Goal: Information Seeking & Learning: Find specific fact

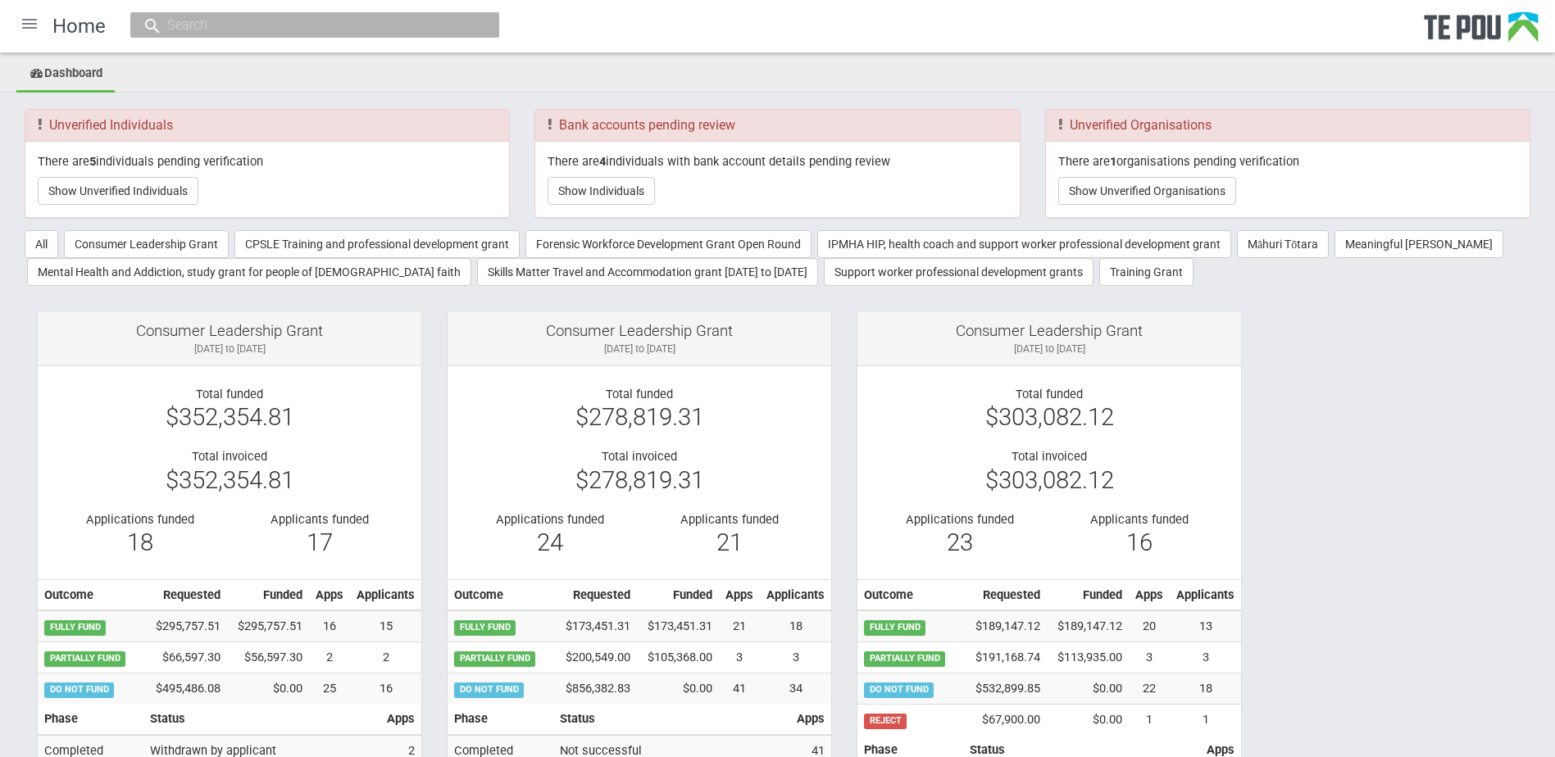
click at [420, 20] on input "text" at bounding box center [306, 24] width 288 height 17
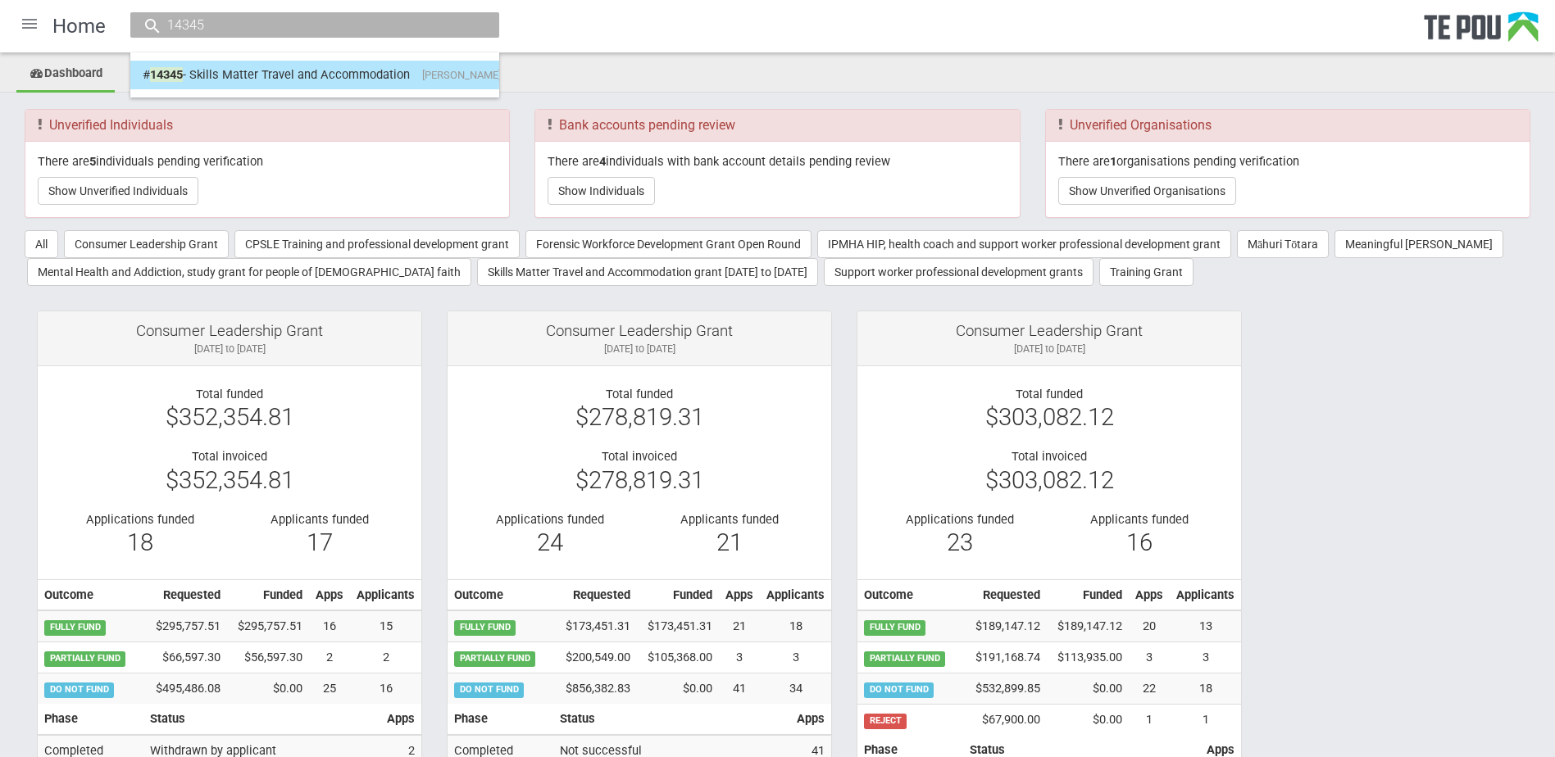
type input "14345"
click at [384, 74] on link "# 14345 - Skills Matter Travel and Accommodation Nelson Marlborough Health - Me…" at bounding box center [315, 74] width 344 height 25
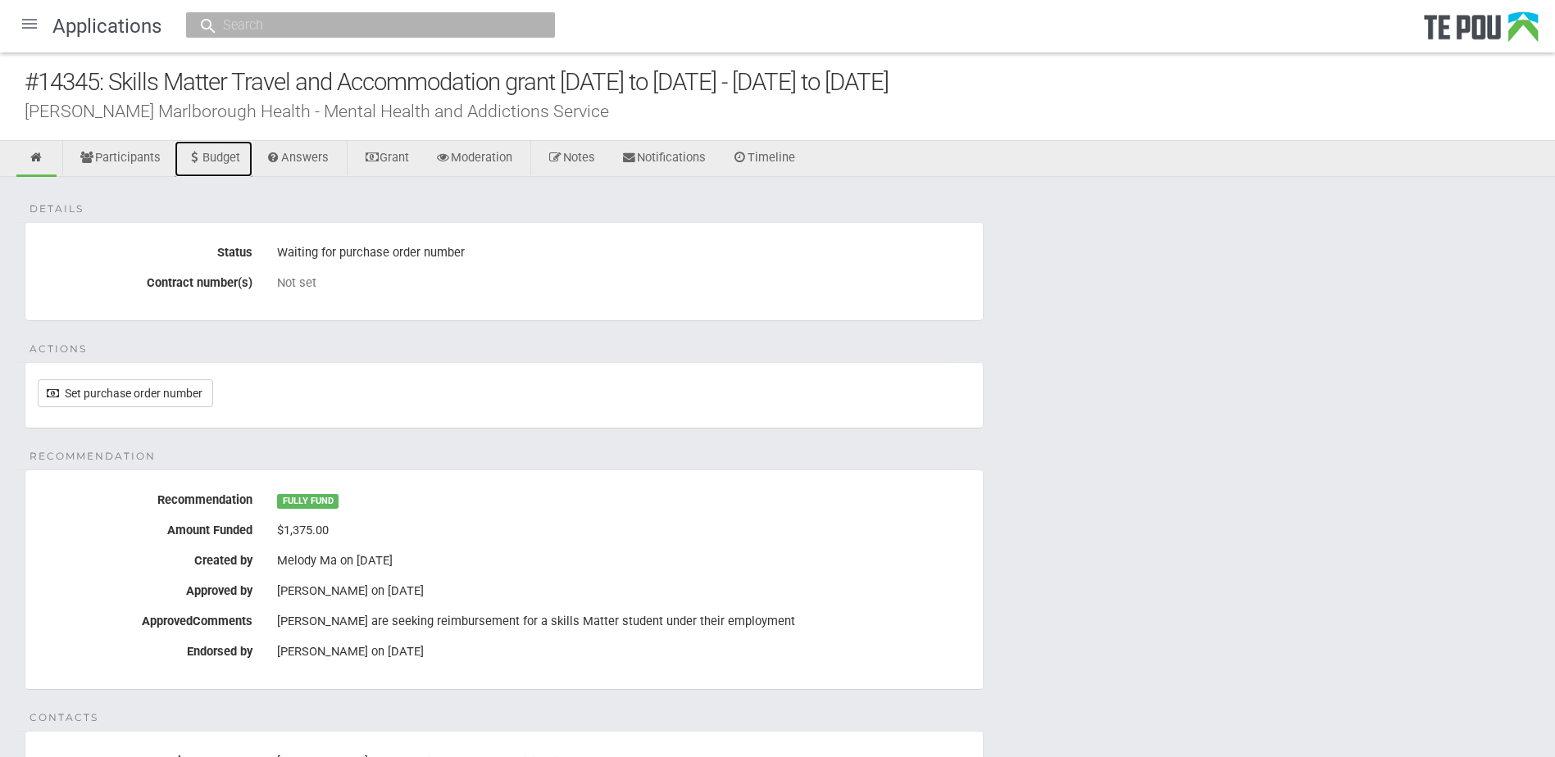
click at [228, 157] on link "Budget" at bounding box center [214, 159] width 78 height 36
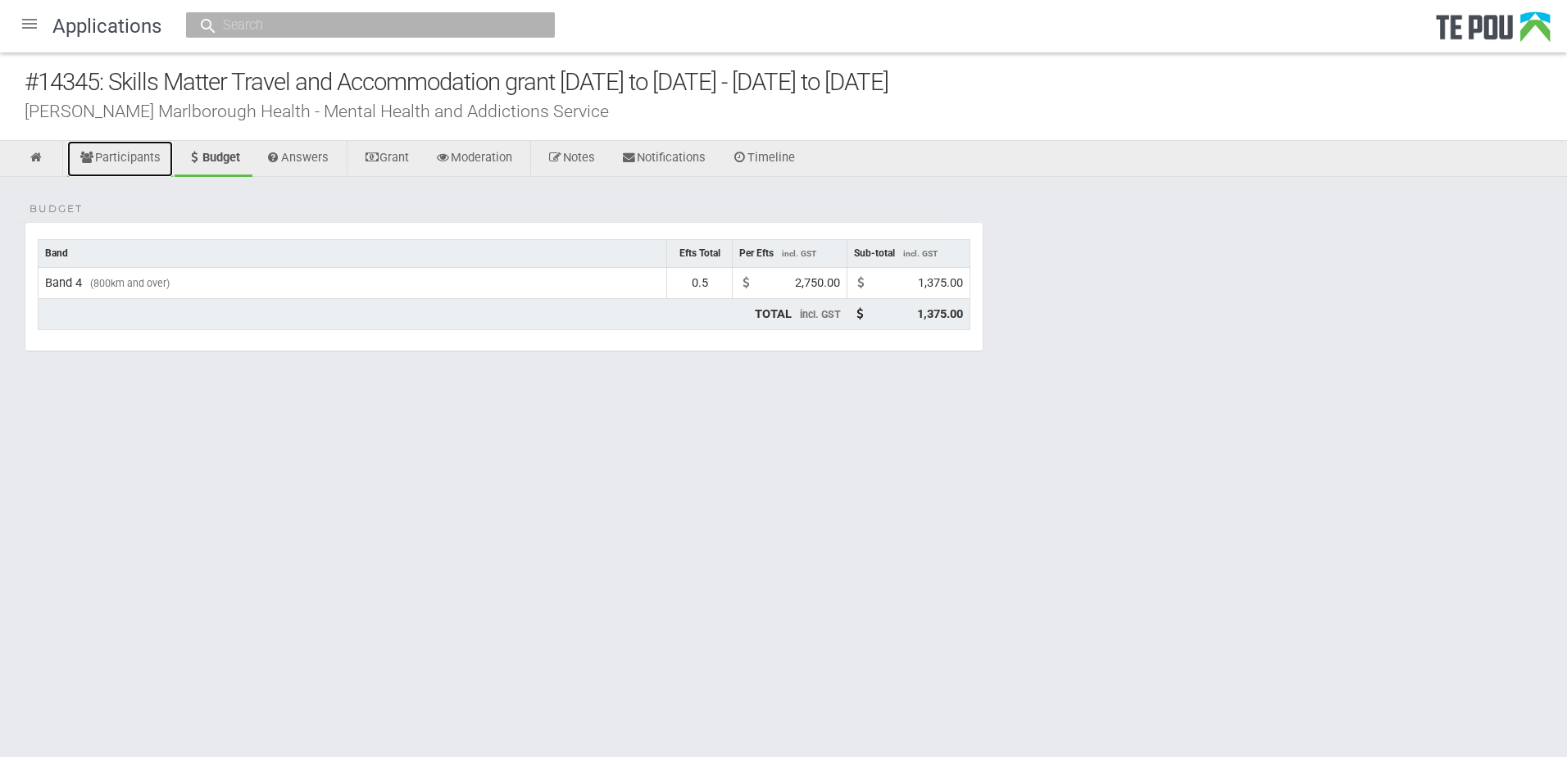
click at [144, 157] on link "Participants" at bounding box center [120, 159] width 106 height 36
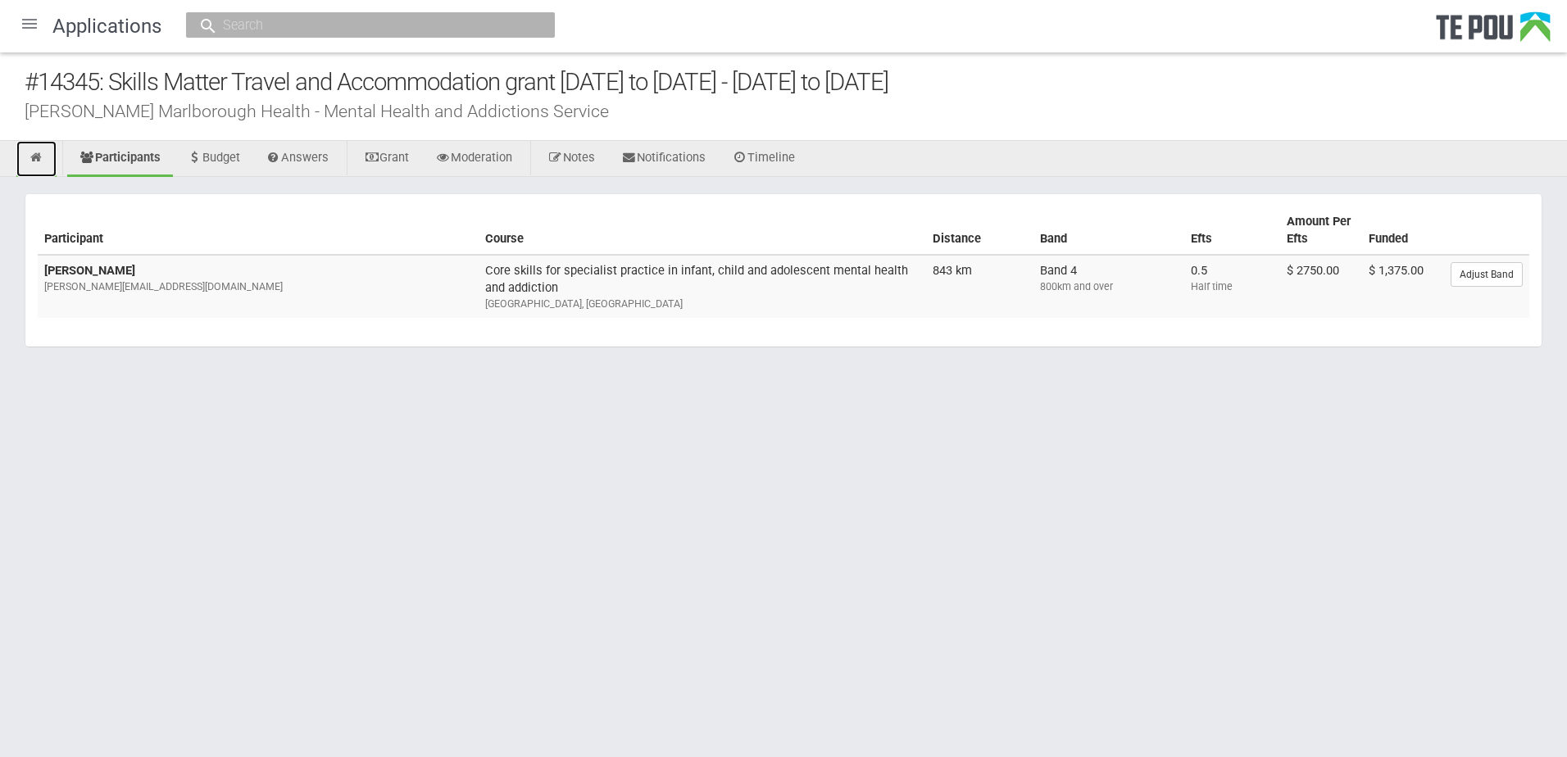
click at [36, 156] on icon at bounding box center [37, 158] width 16 height 12
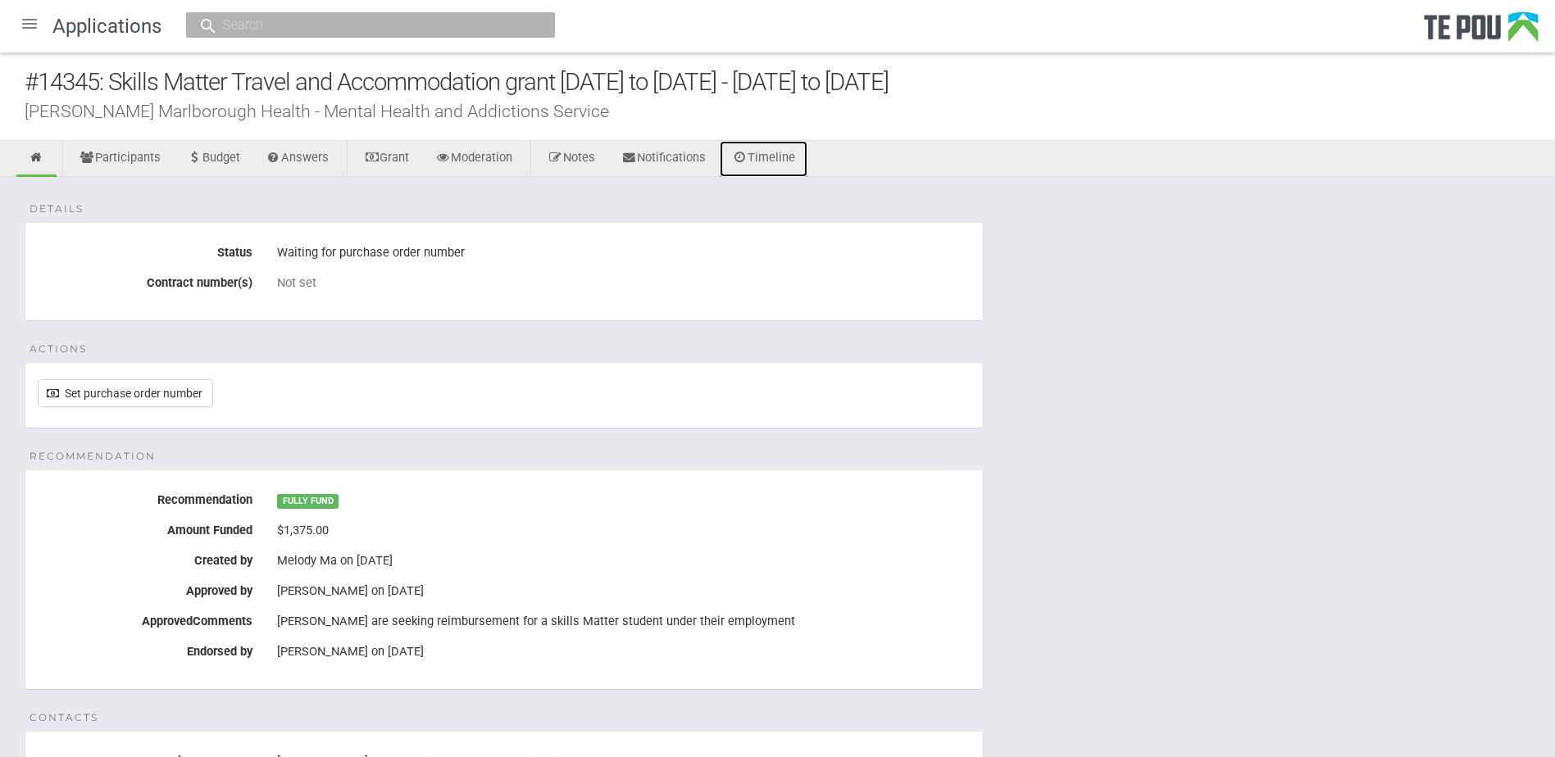
click at [767, 159] on link "Timeline" at bounding box center [764, 159] width 88 height 36
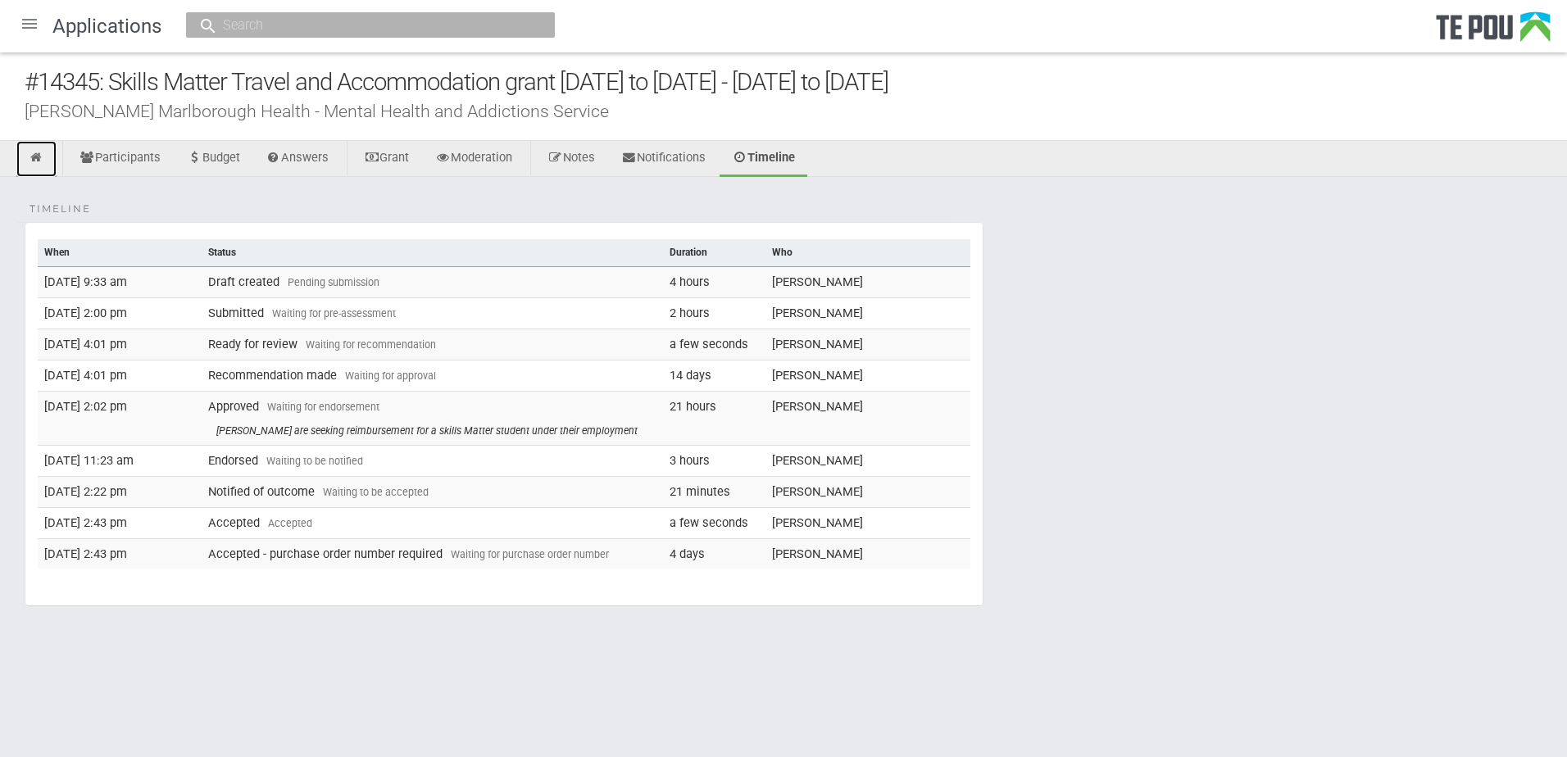
click at [36, 152] on icon at bounding box center [37, 158] width 16 height 12
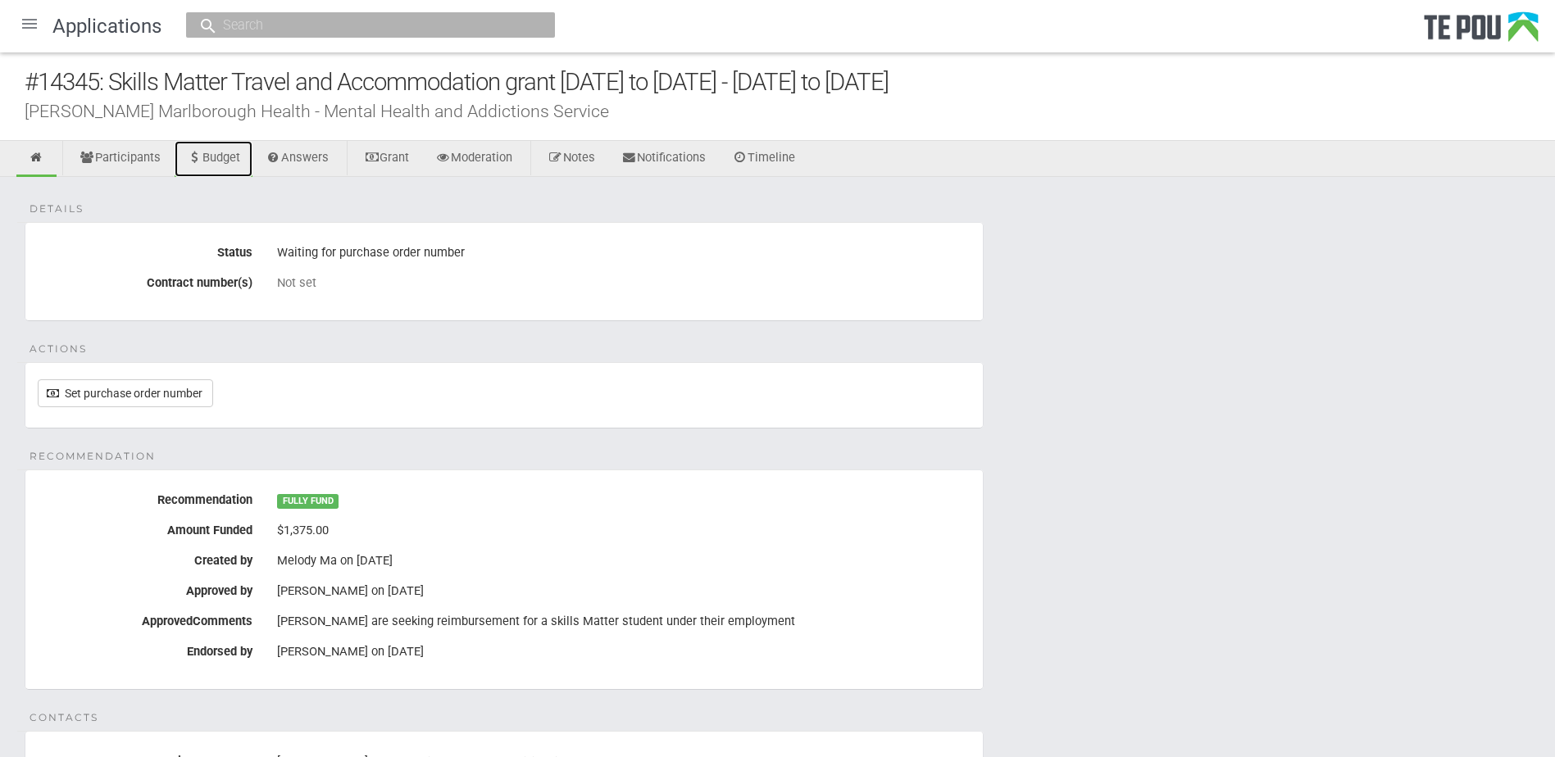
click at [217, 147] on link "Budget" at bounding box center [214, 159] width 78 height 36
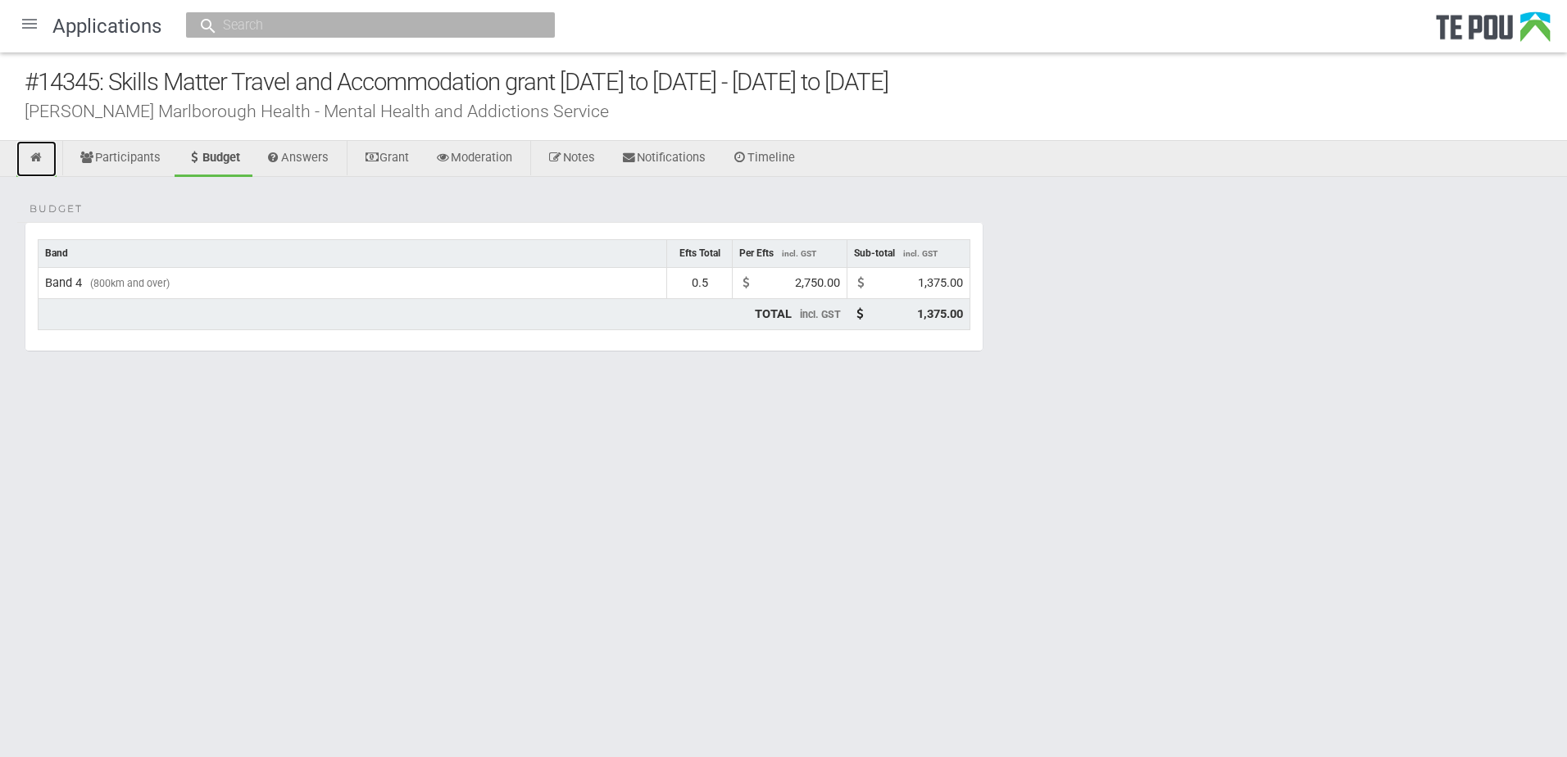
click at [27, 153] on link at bounding box center [36, 159] width 40 height 36
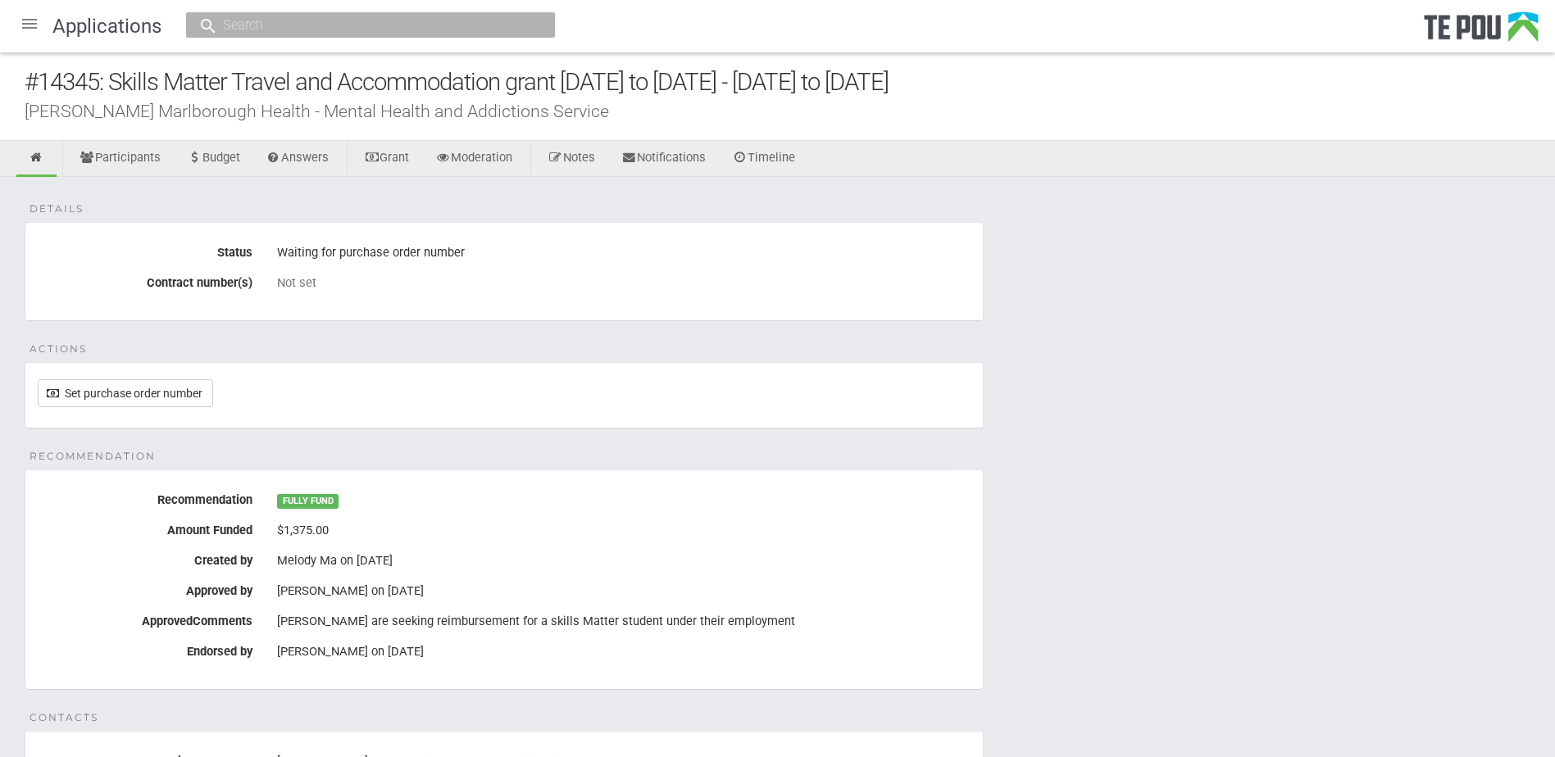
click at [25, 31] on div at bounding box center [29, 23] width 39 height 39
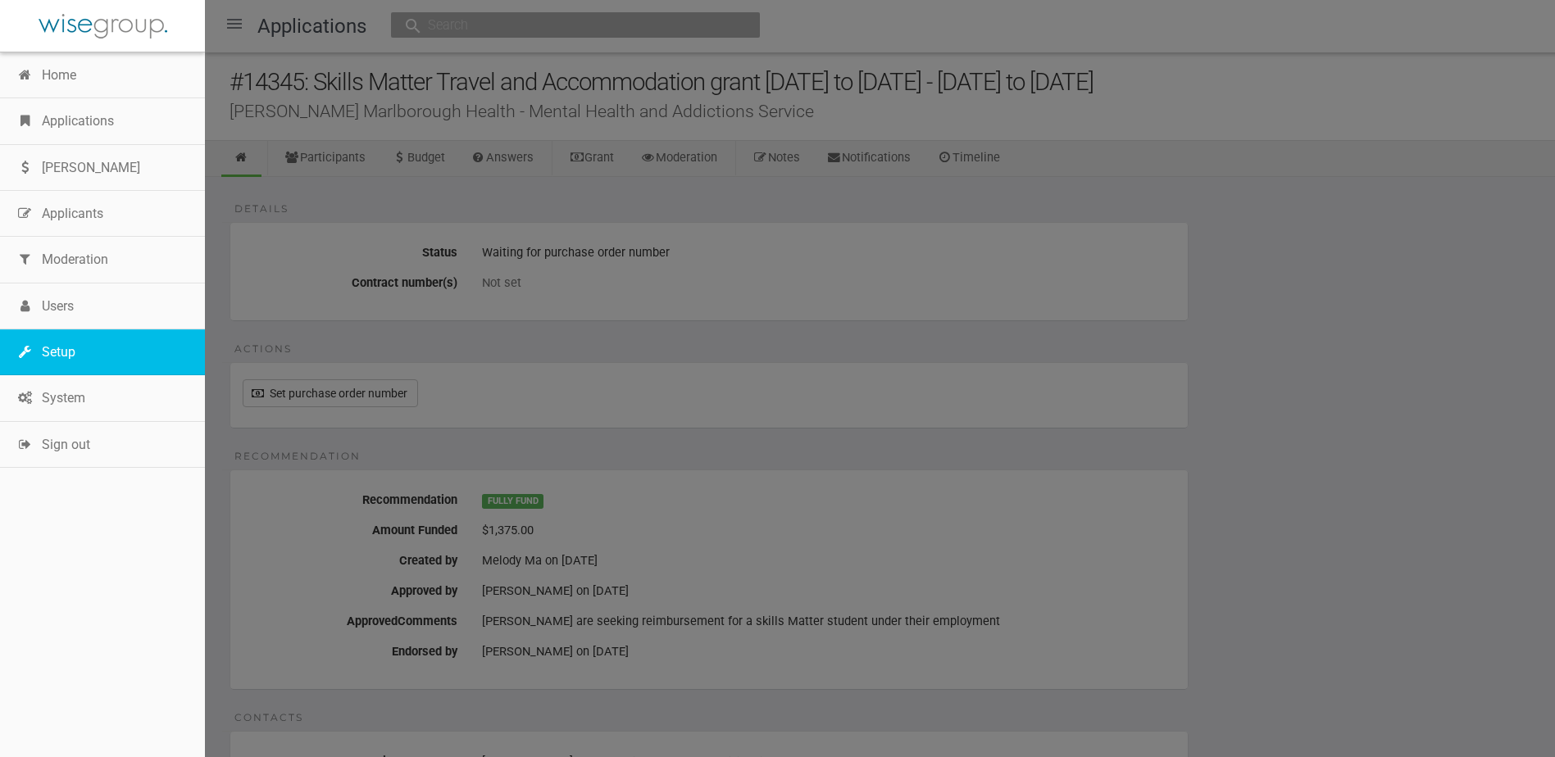
click at [96, 348] on link "Setup" at bounding box center [102, 352] width 205 height 46
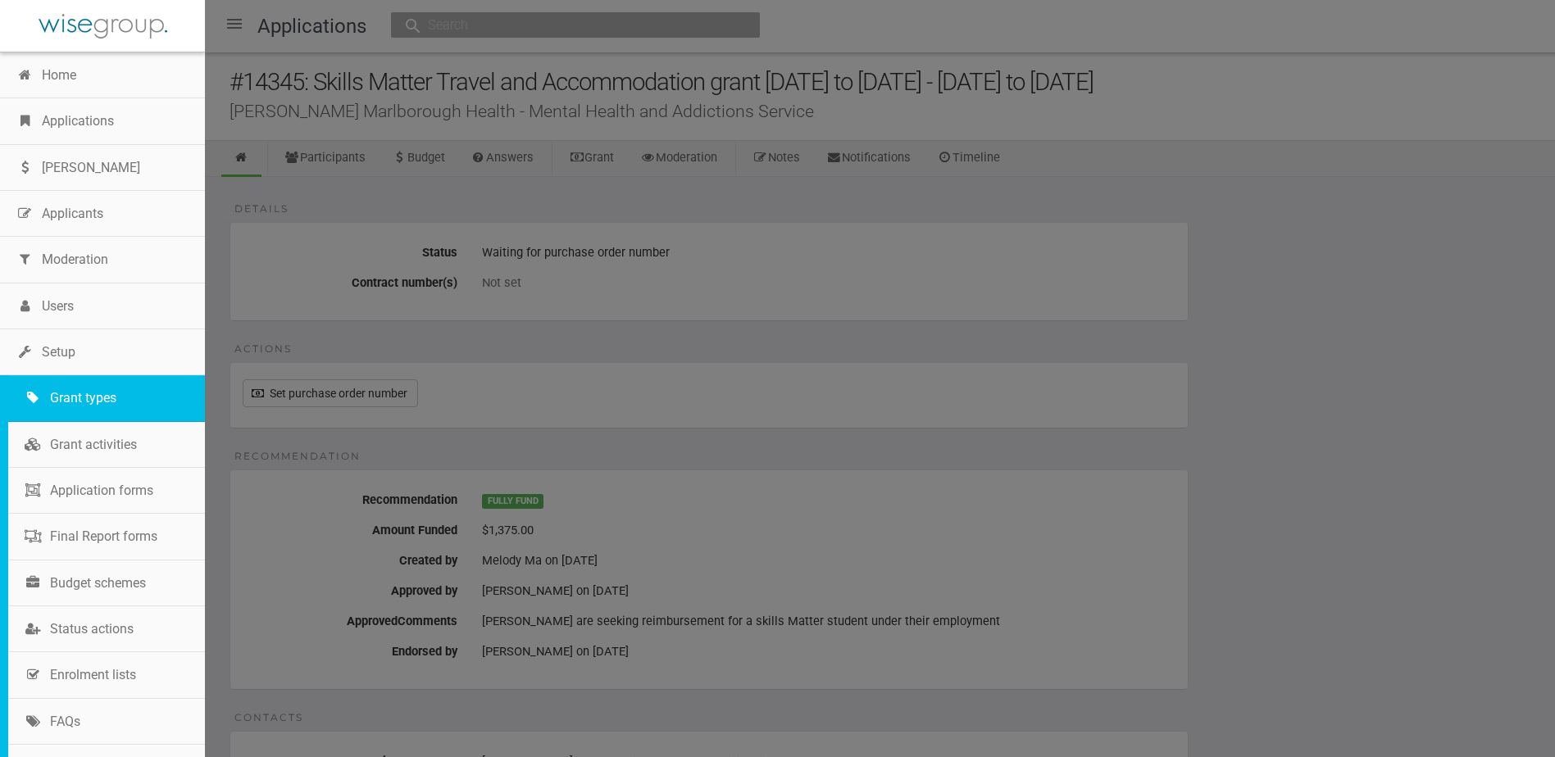
click at [95, 391] on link "Grant types" at bounding box center [106, 398] width 197 height 46
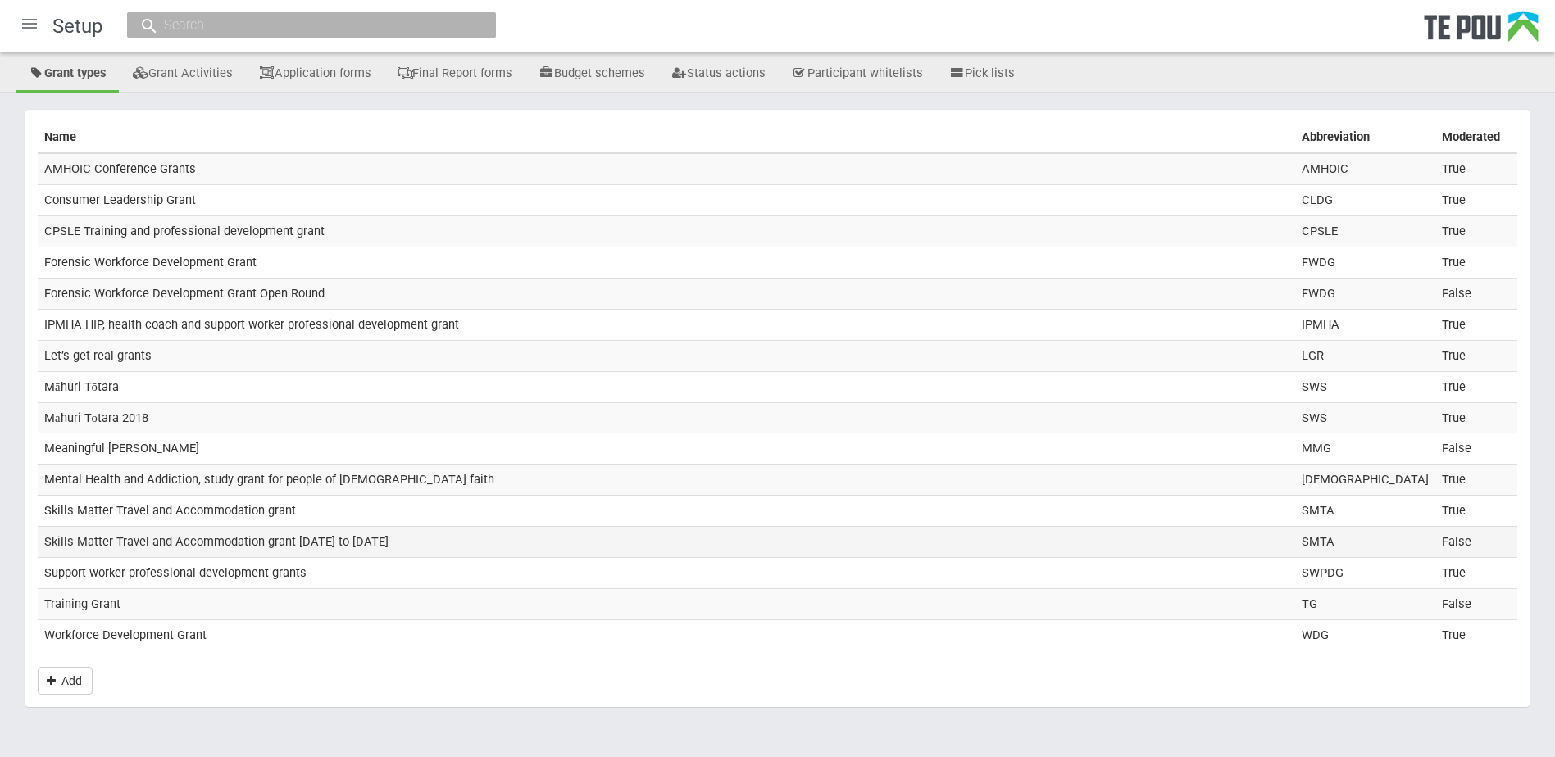
click at [279, 531] on td "Skills Matter Travel and Accommodation grant [DATE] to [DATE]" at bounding box center [666, 542] width 1257 height 31
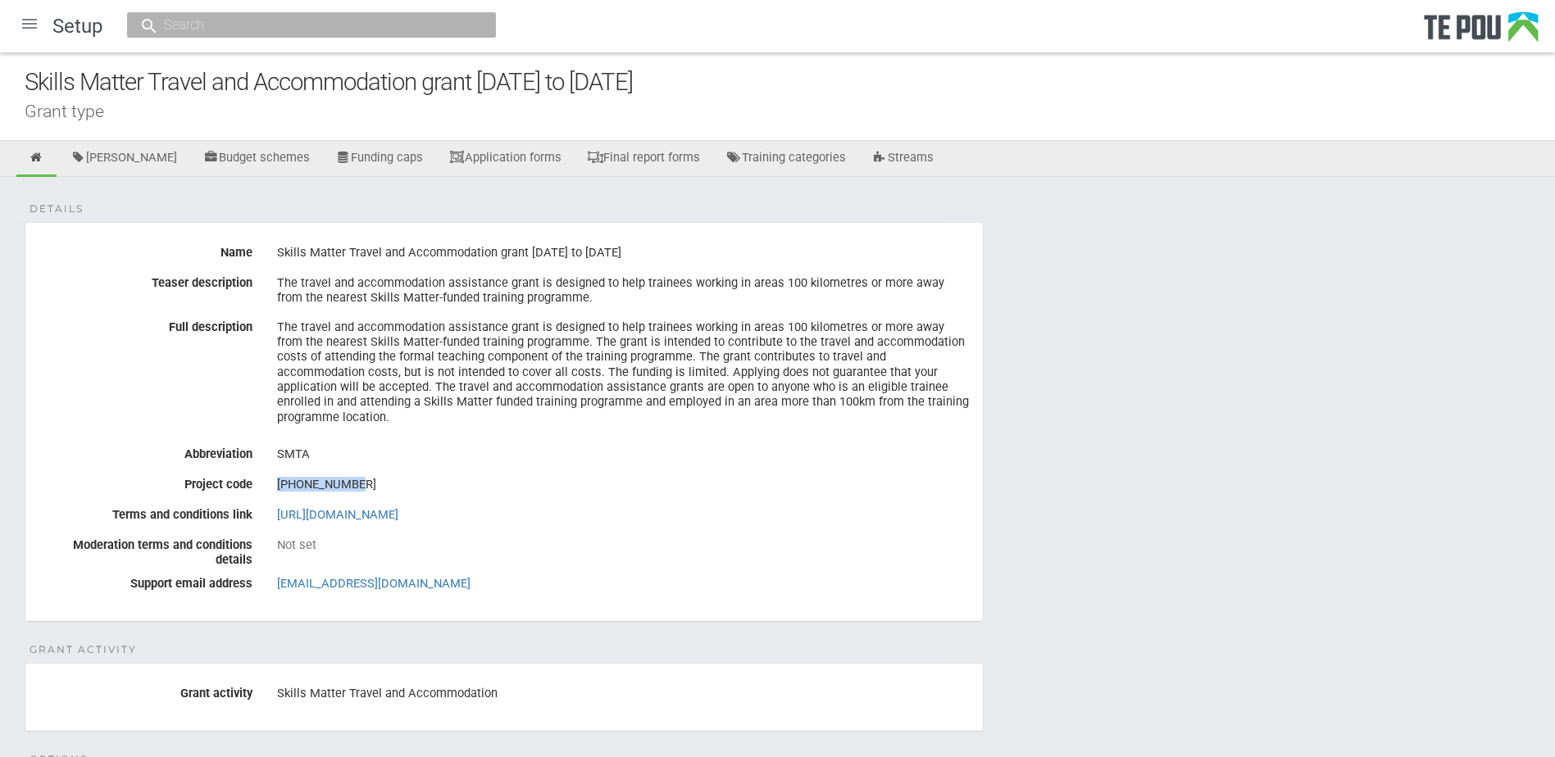
drag, startPoint x: 351, startPoint y: 469, endPoint x: 274, endPoint y: 467, distance: 77.1
click at [274, 471] on div "[PHONE_NUMBER]" at bounding box center [624, 485] width 718 height 28
click at [357, 471] on div "28-2890-3302" at bounding box center [623, 485] width 693 height 28
drag, startPoint x: 352, startPoint y: 470, endPoint x: 261, endPoint y: 471, distance: 90.2
click at [261, 471] on div "Project code 28-2890-3302" at bounding box center [503, 485] width 957 height 28
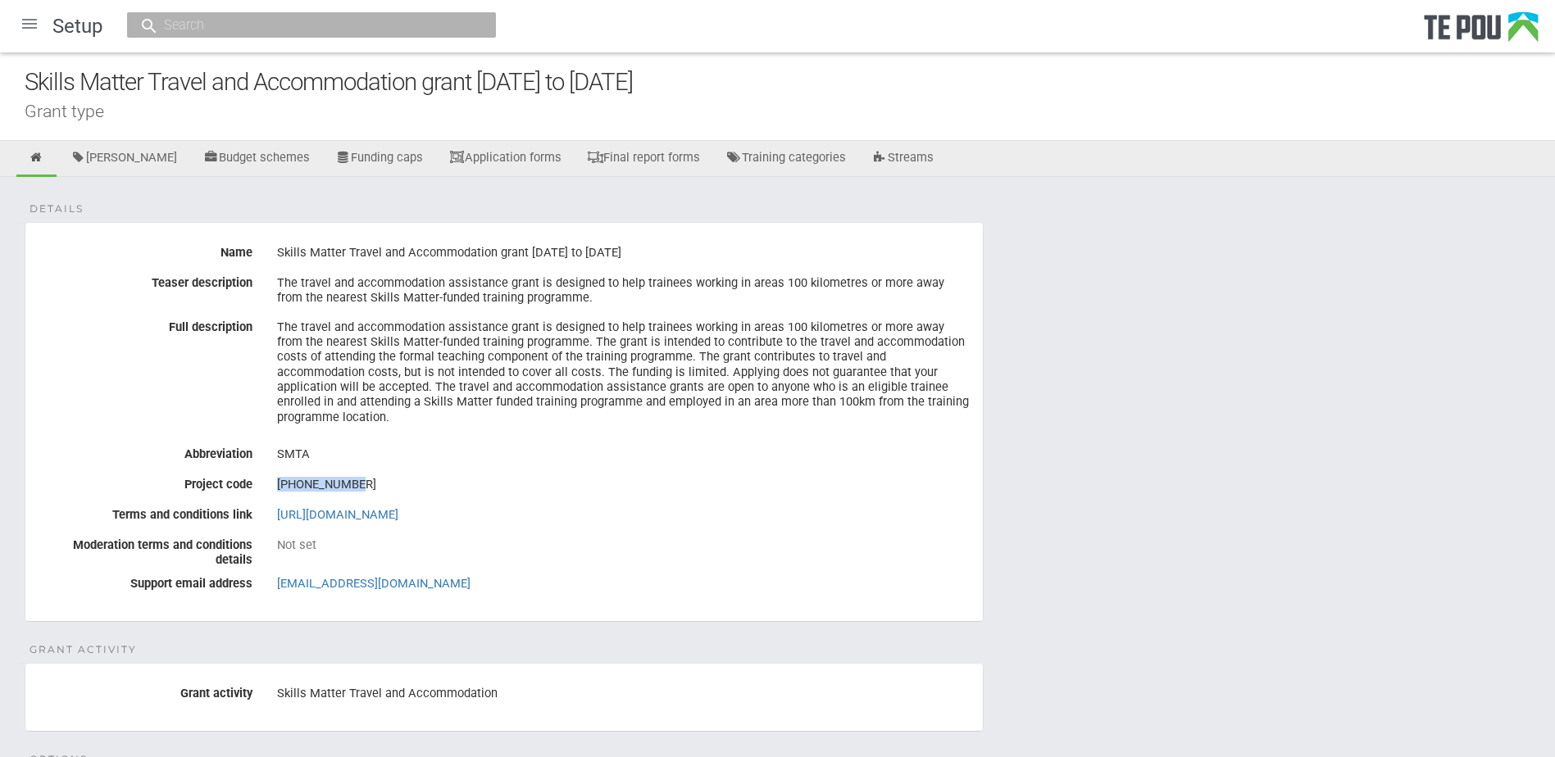
copy div "28-2890-3302"
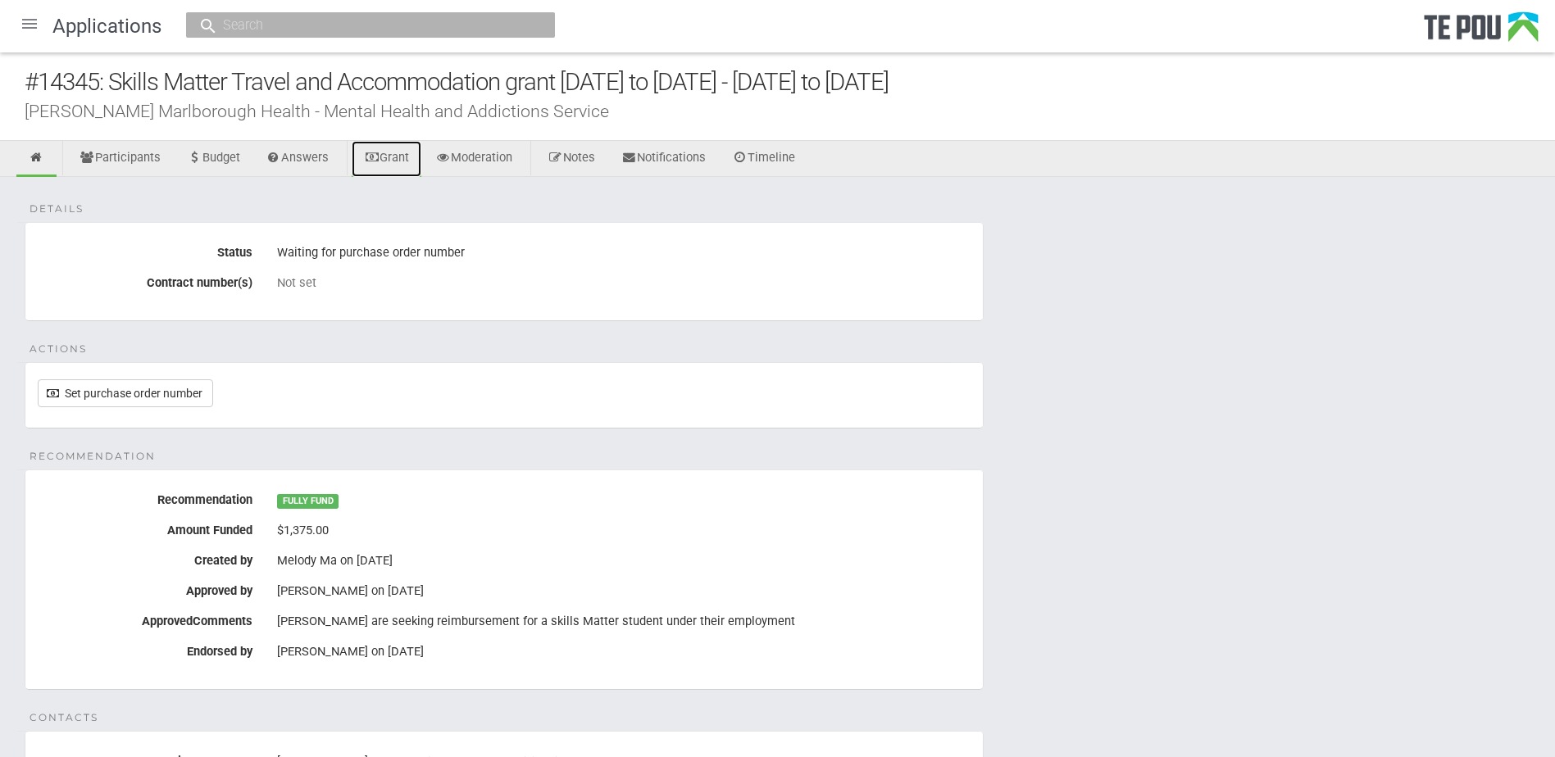
click at [396, 165] on link "Grant" at bounding box center [387, 159] width 70 height 36
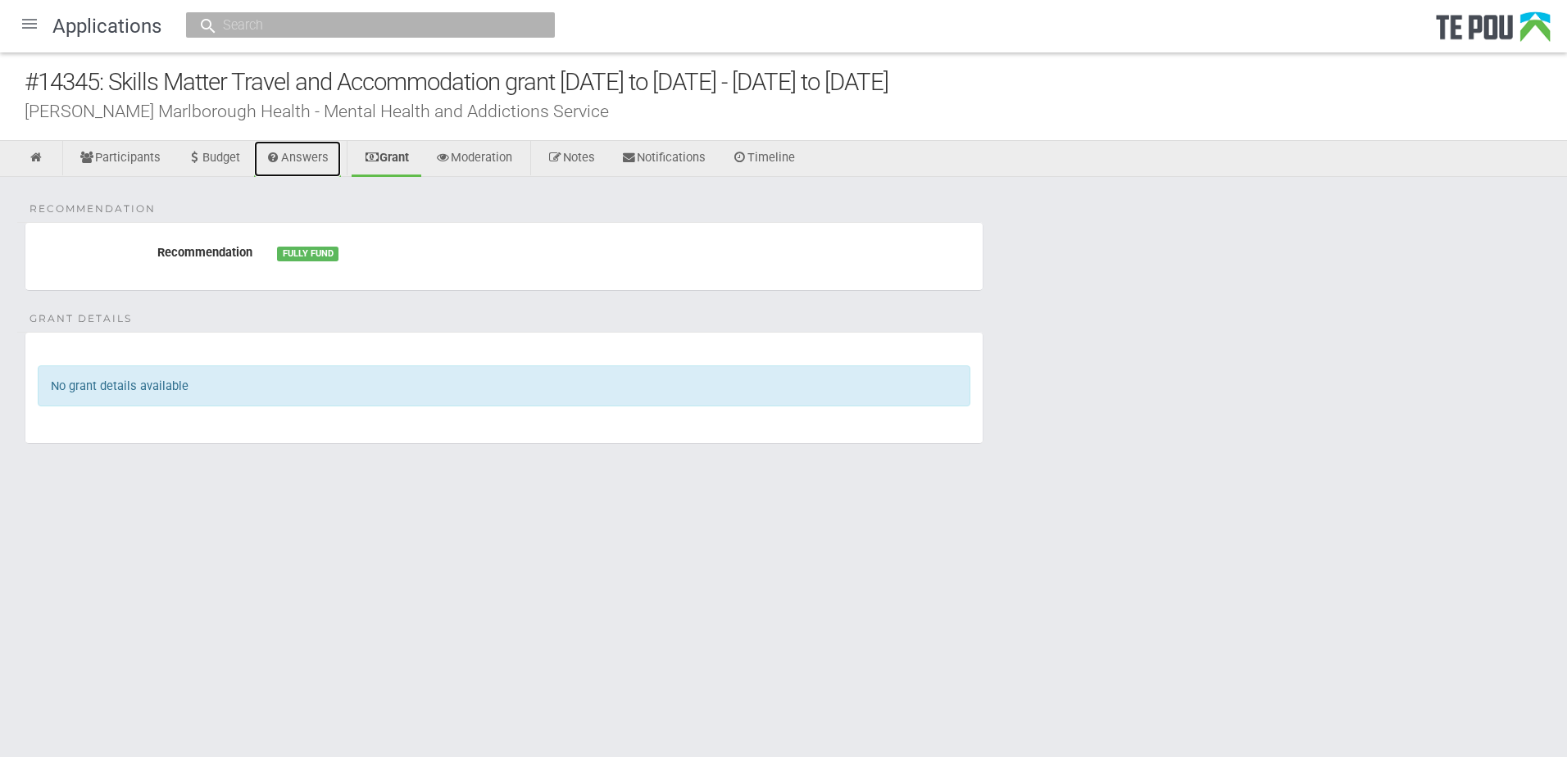
click at [323, 161] on link "Answers" at bounding box center [298, 159] width 88 height 36
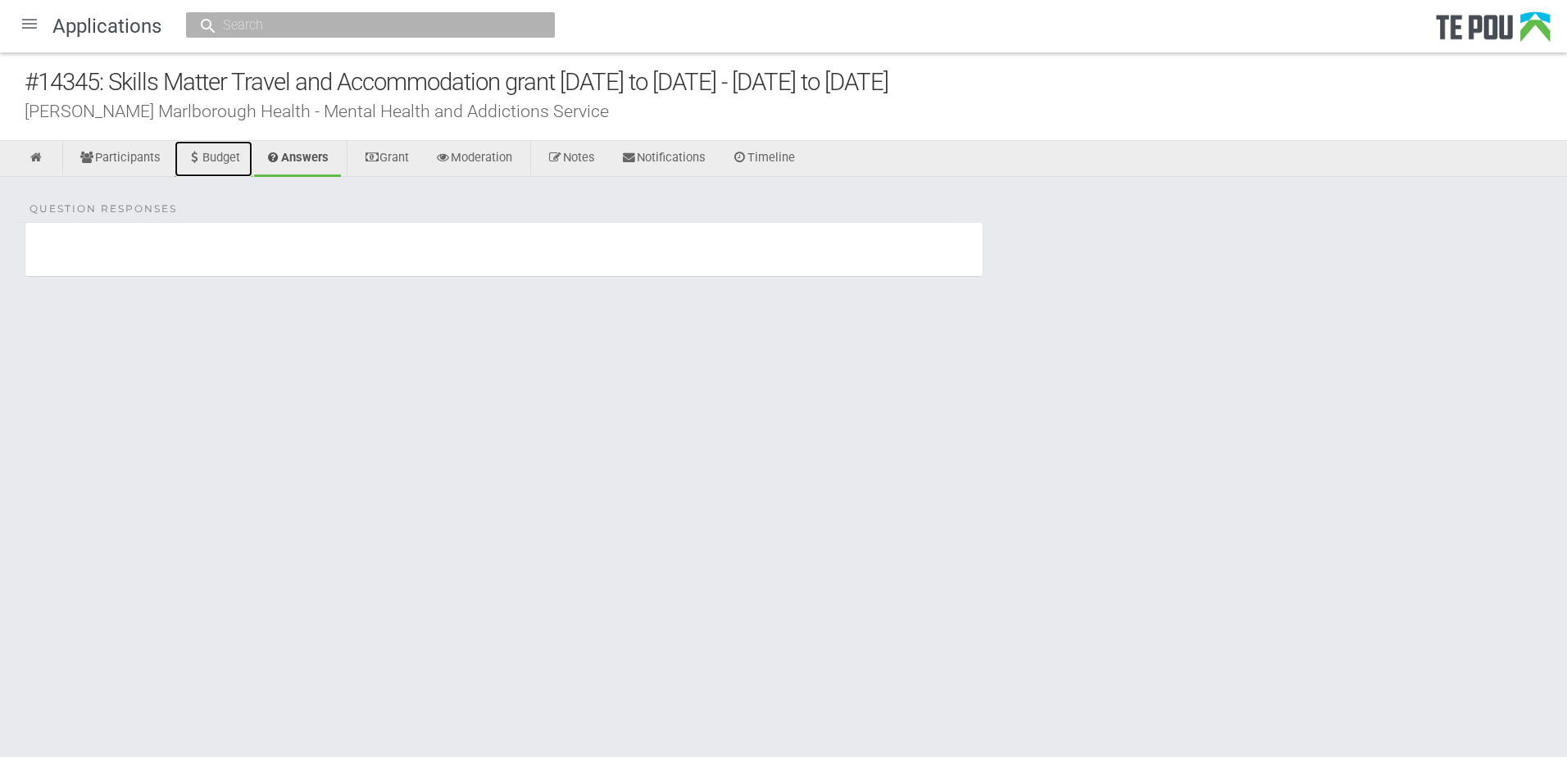
click at [200, 160] on icon at bounding box center [195, 158] width 16 height 12
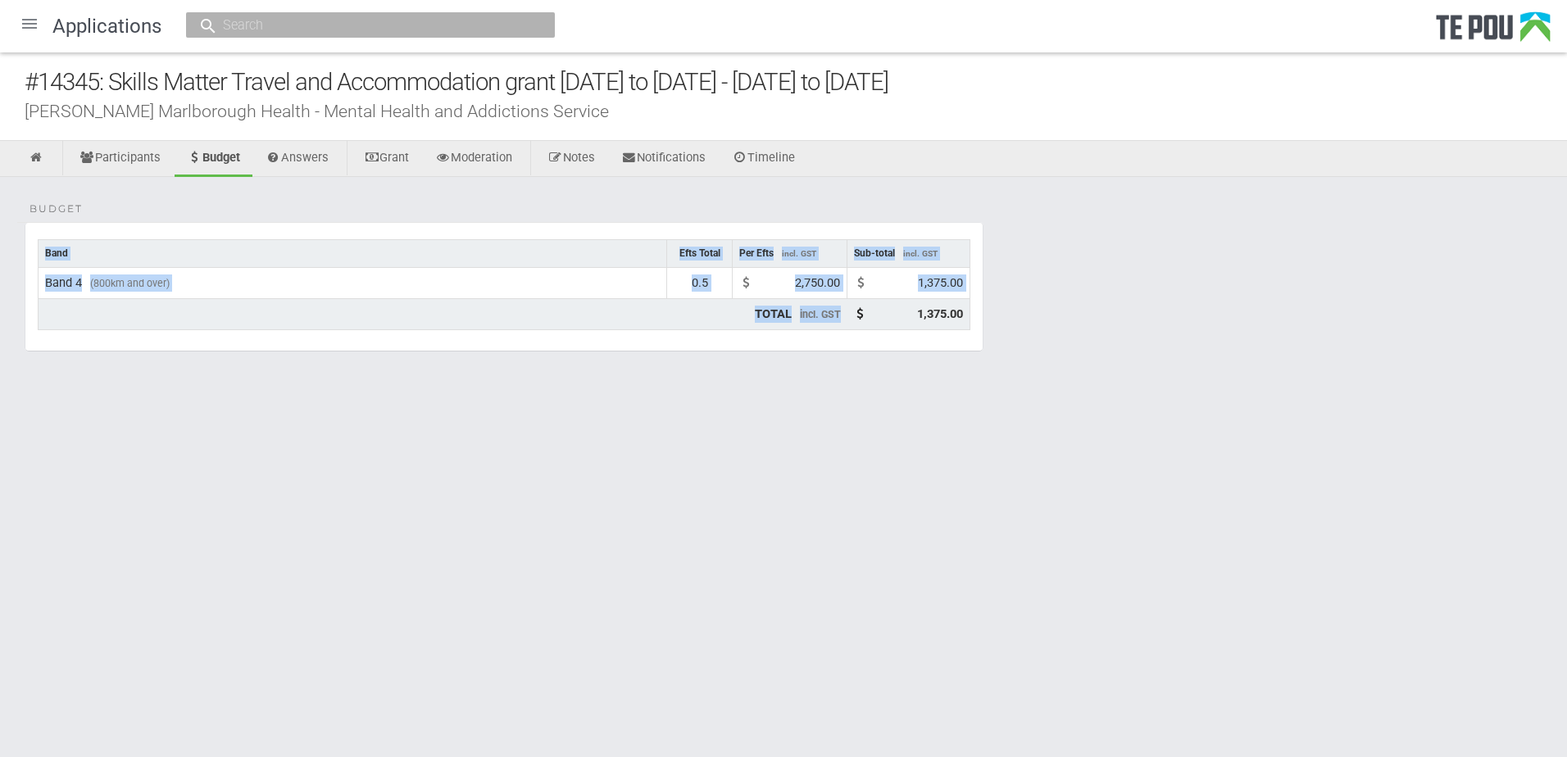
drag, startPoint x: 892, startPoint y: 312, endPoint x: 988, endPoint y: 316, distance: 96.8
click at [988, 316] on div "Budget Band Efts Total Per Efts incl. GST Sub-total incl. GST Band 4 (800km and…" at bounding box center [783, 293] width 1567 height 232
copy table "Band Efts Total Per Efts incl. GST Sub-total incl. GST Band 4 (800km and over) …"
click at [39, 159] on icon at bounding box center [37, 158] width 16 height 12
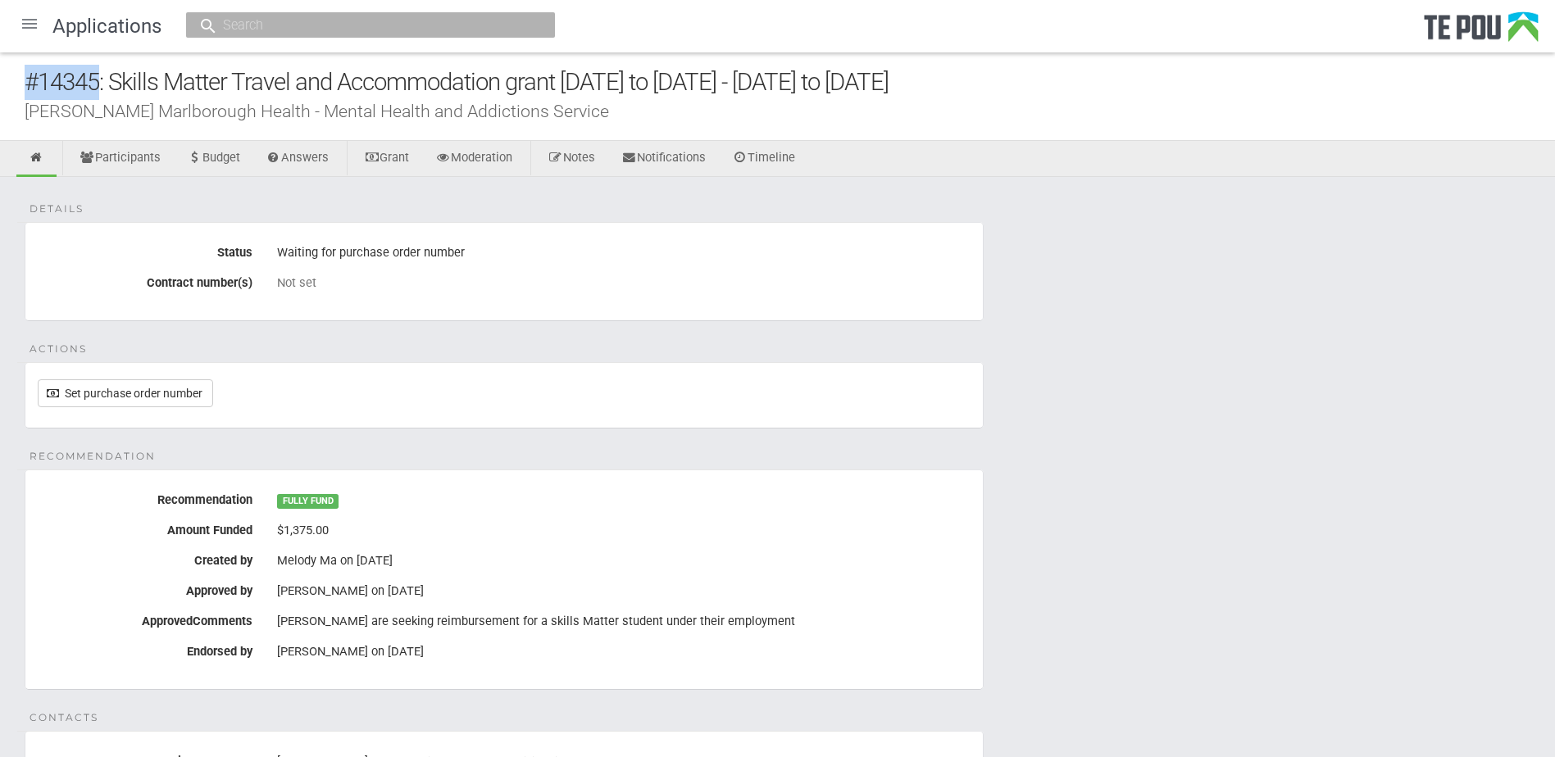
drag, startPoint x: 99, startPoint y: 78, endPoint x: 21, endPoint y: 78, distance: 77.9
click at [21, 78] on div "#14345: Skills Matter Travel and Accommodation grant [DATE] to [DATE] - [DATE] …" at bounding box center [777, 96] width 1555 height 89
copy div "#14345"
click at [116, 154] on link "Participants" at bounding box center [120, 159] width 106 height 36
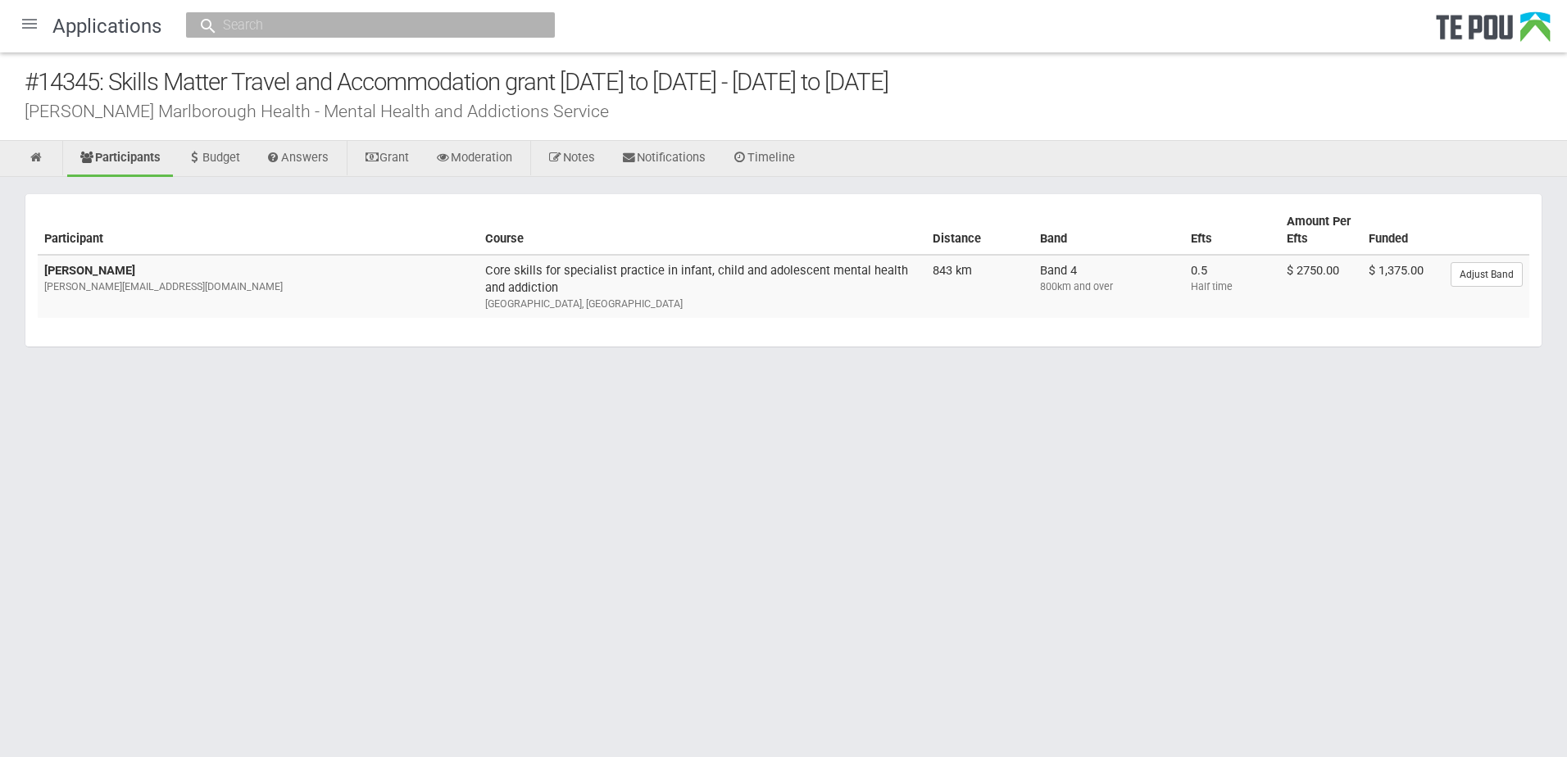
drag, startPoint x: 120, startPoint y: 266, endPoint x: 36, endPoint y: 269, distance: 84.5
click at [36, 269] on section "Participant Course Distance Band Efts Amount Per Efts Funded Elizabeth Oed Libb…" at bounding box center [784, 270] width 1518 height 154
drag, startPoint x: 36, startPoint y: 269, endPoint x: 99, endPoint y: 283, distance: 64.6
click at [99, 283] on div "Libby.Oed@nmdhb.govt.nz" at bounding box center [258, 286] width 428 height 15
drag, startPoint x: 123, startPoint y: 269, endPoint x: 45, endPoint y: 269, distance: 77.9
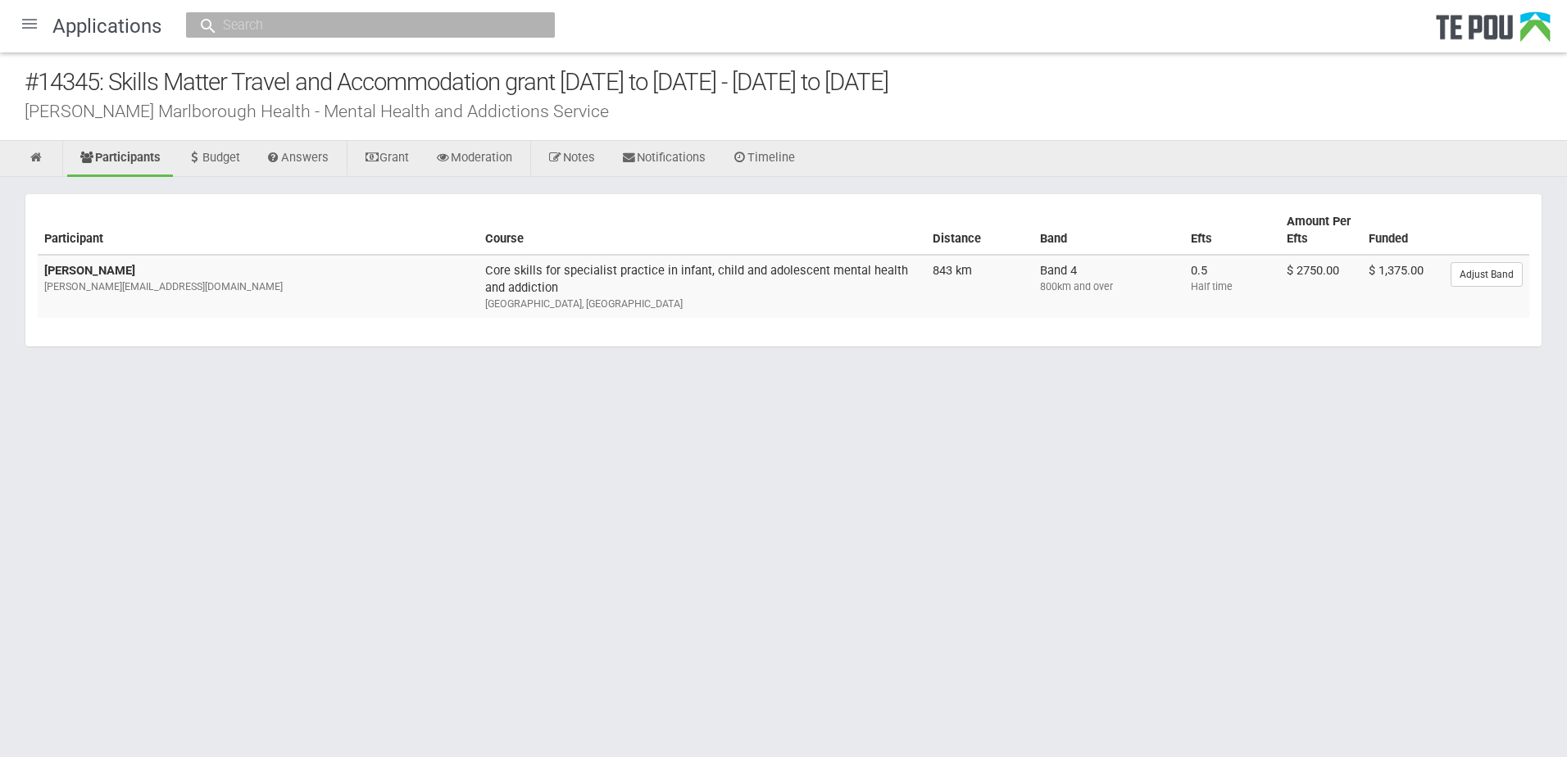
click at [45, 269] on td "Elizabeth Oed Libby.Oed@nmdhb.govt.nz" at bounding box center [258, 286] width 441 height 63
copy b "Elizabeth Oed"
click at [34, 30] on div at bounding box center [29, 23] width 39 height 39
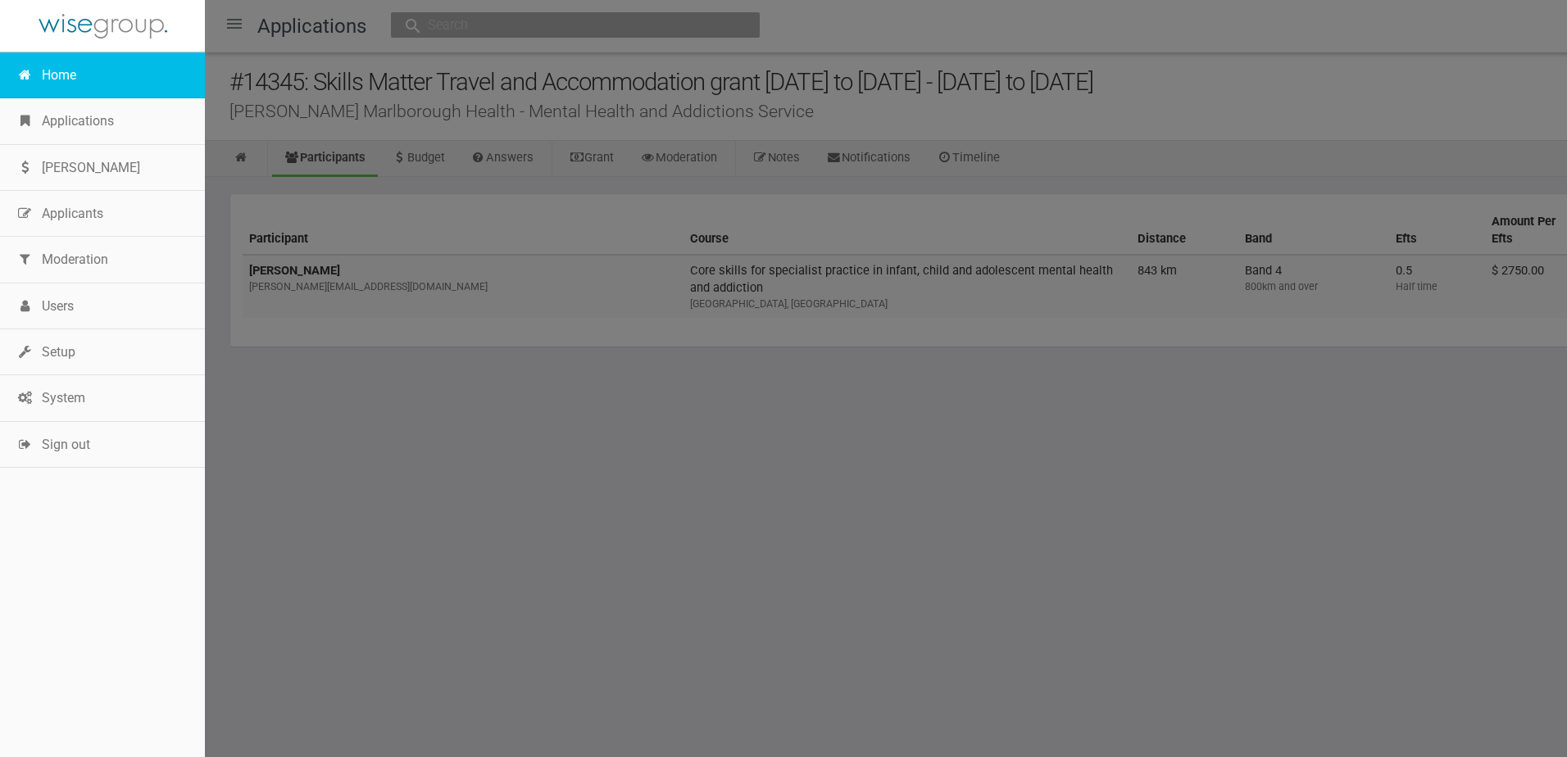
click at [34, 77] on link "Home" at bounding box center [102, 75] width 205 height 46
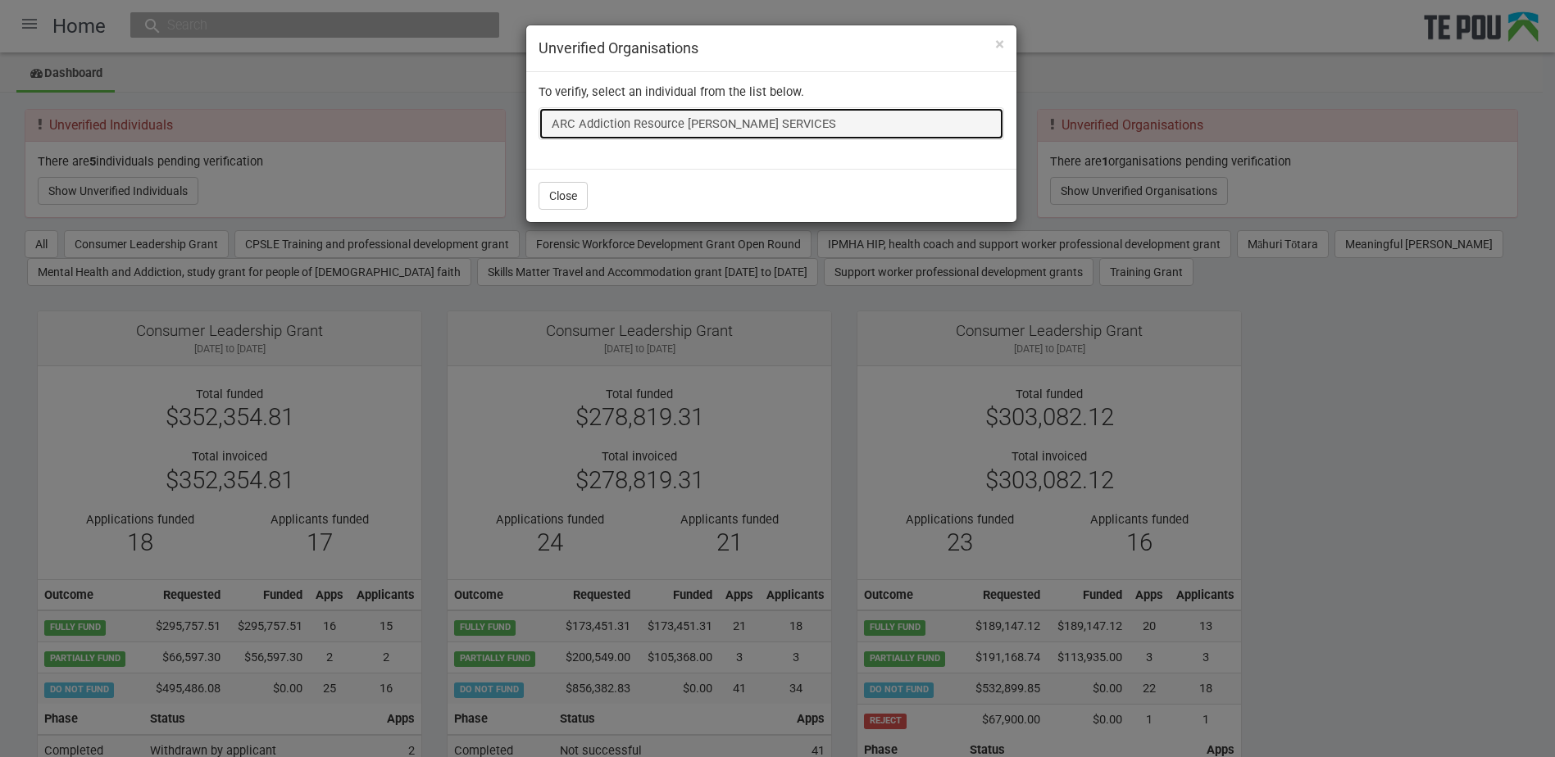
click at [812, 125] on link "ARC Addiction Resource [PERSON_NAME] SERVICES" at bounding box center [771, 123] width 466 height 33
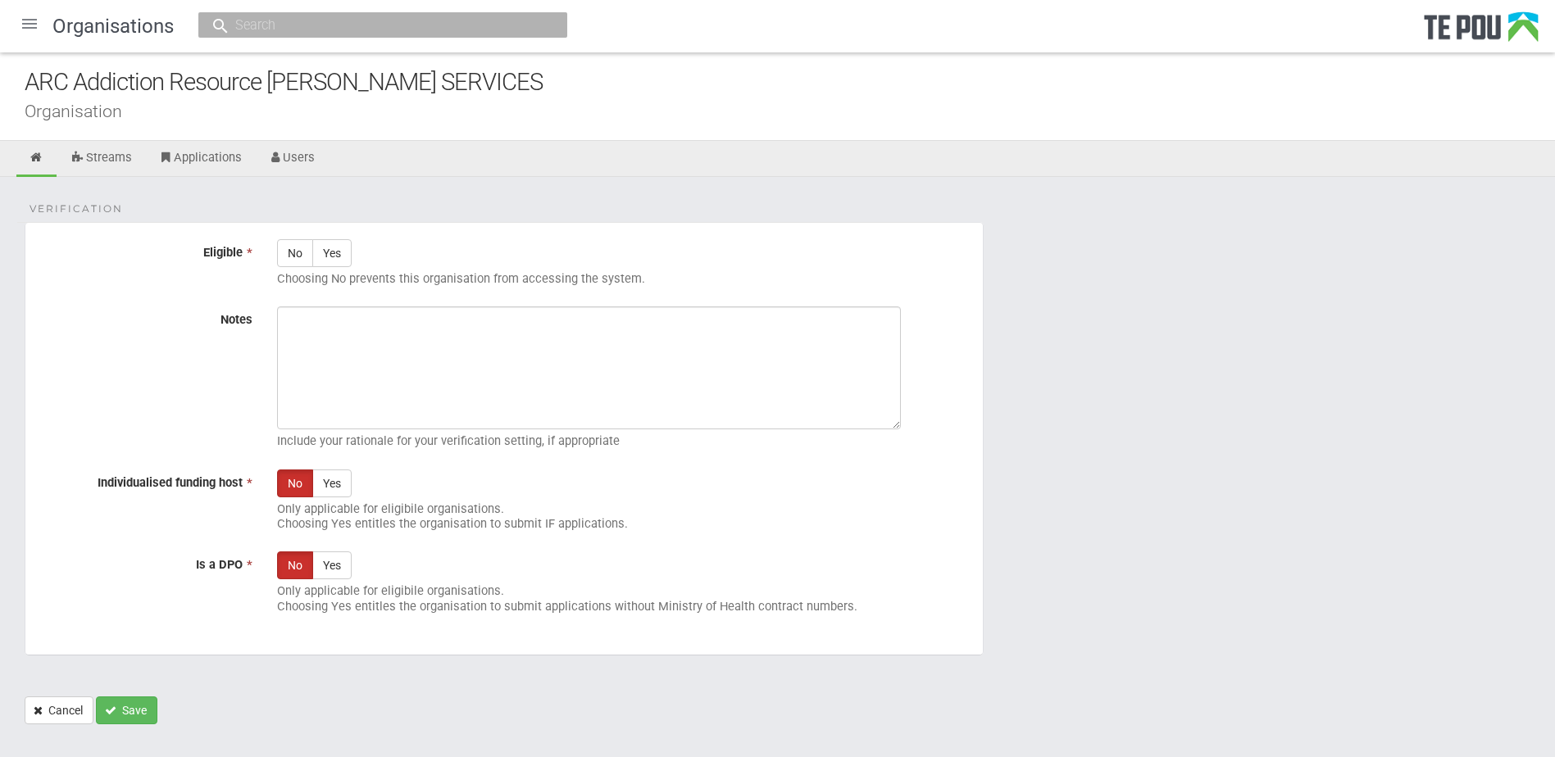
drag, startPoint x: 598, startPoint y: 82, endPoint x: 29, endPoint y: 83, distance: 569.6
click at [29, 83] on div "ARC Addiction Resource Centre COUNSELLING SERVICES" at bounding box center [790, 82] width 1530 height 35
copy div "ARC Addiction Resource Centre COUNSELLING SERVICES"
click at [121, 155] on link "Streams" at bounding box center [101, 159] width 86 height 36
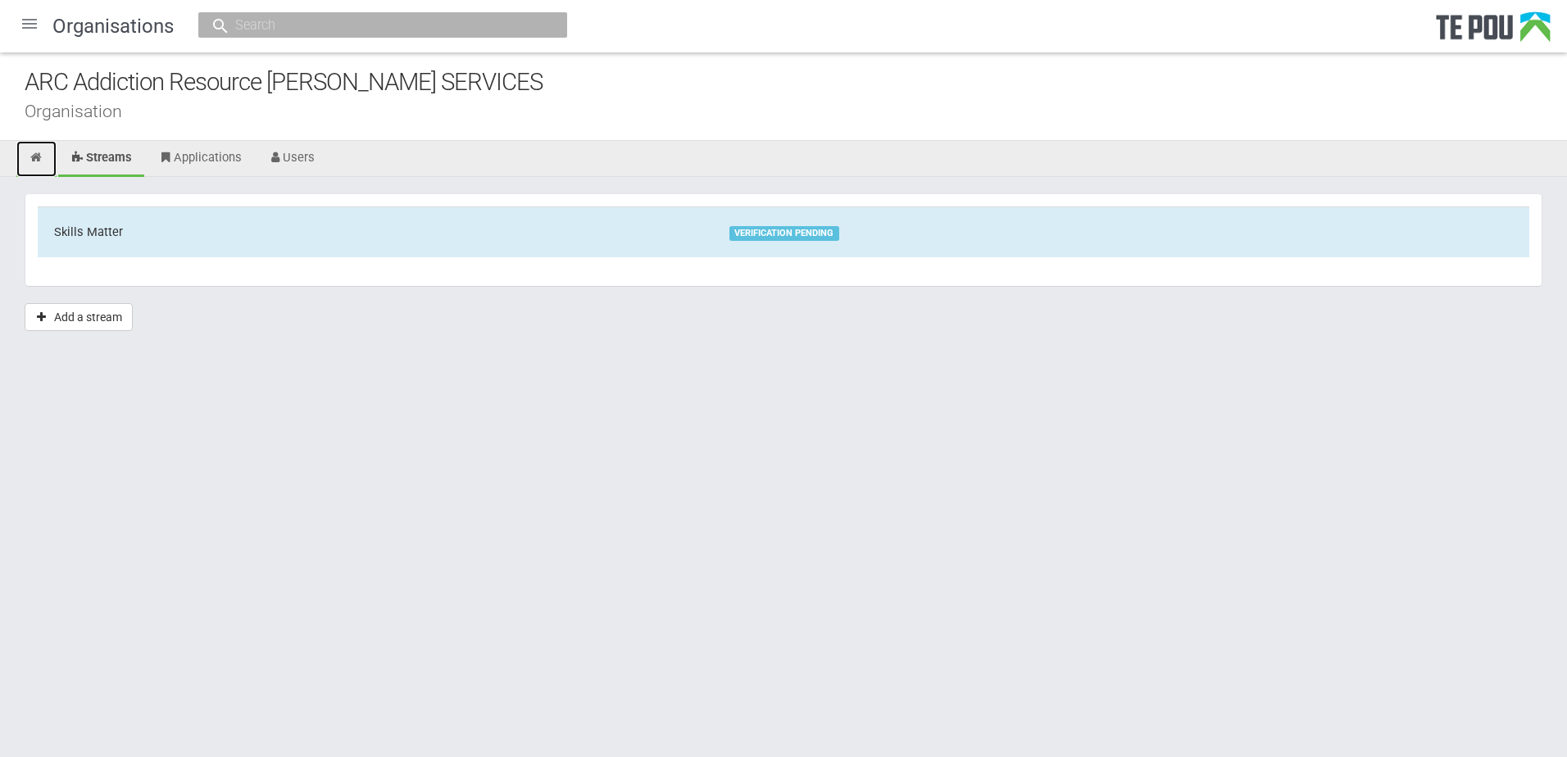
click at [30, 158] on icon at bounding box center [37, 158] width 16 height 12
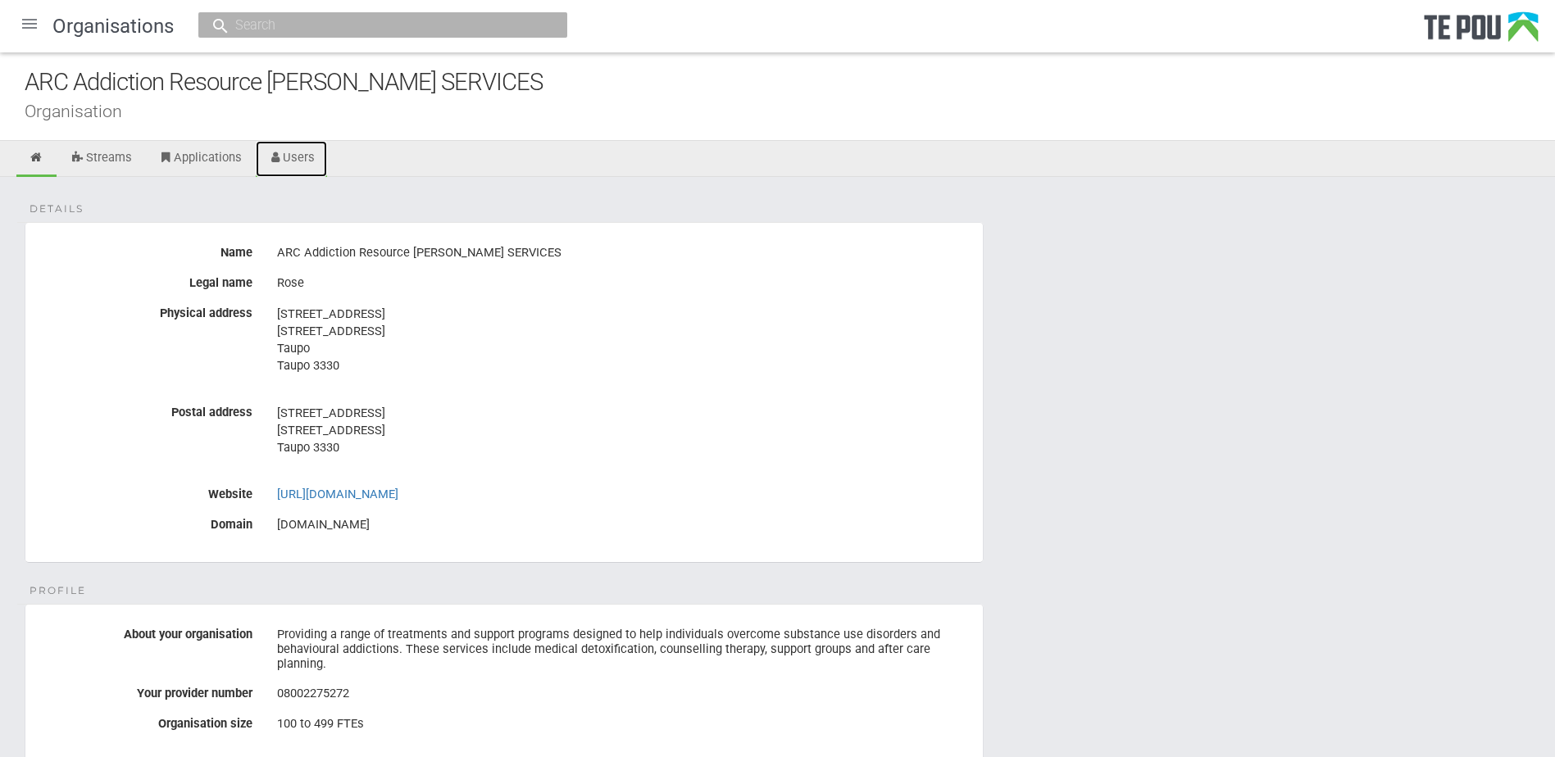
click at [306, 161] on link "Users" at bounding box center [292, 159] width 72 height 36
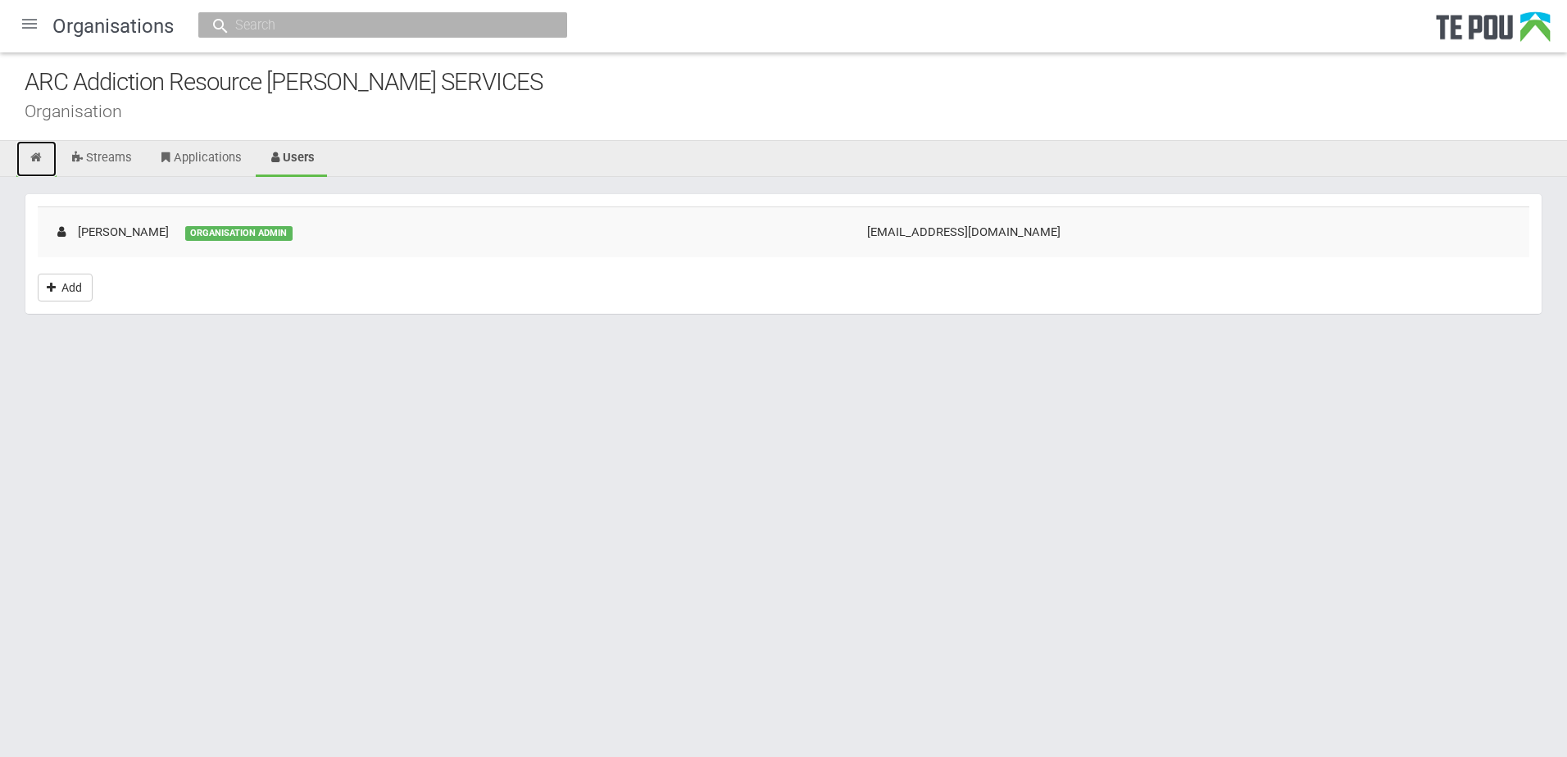
click at [37, 155] on icon at bounding box center [37, 158] width 16 height 12
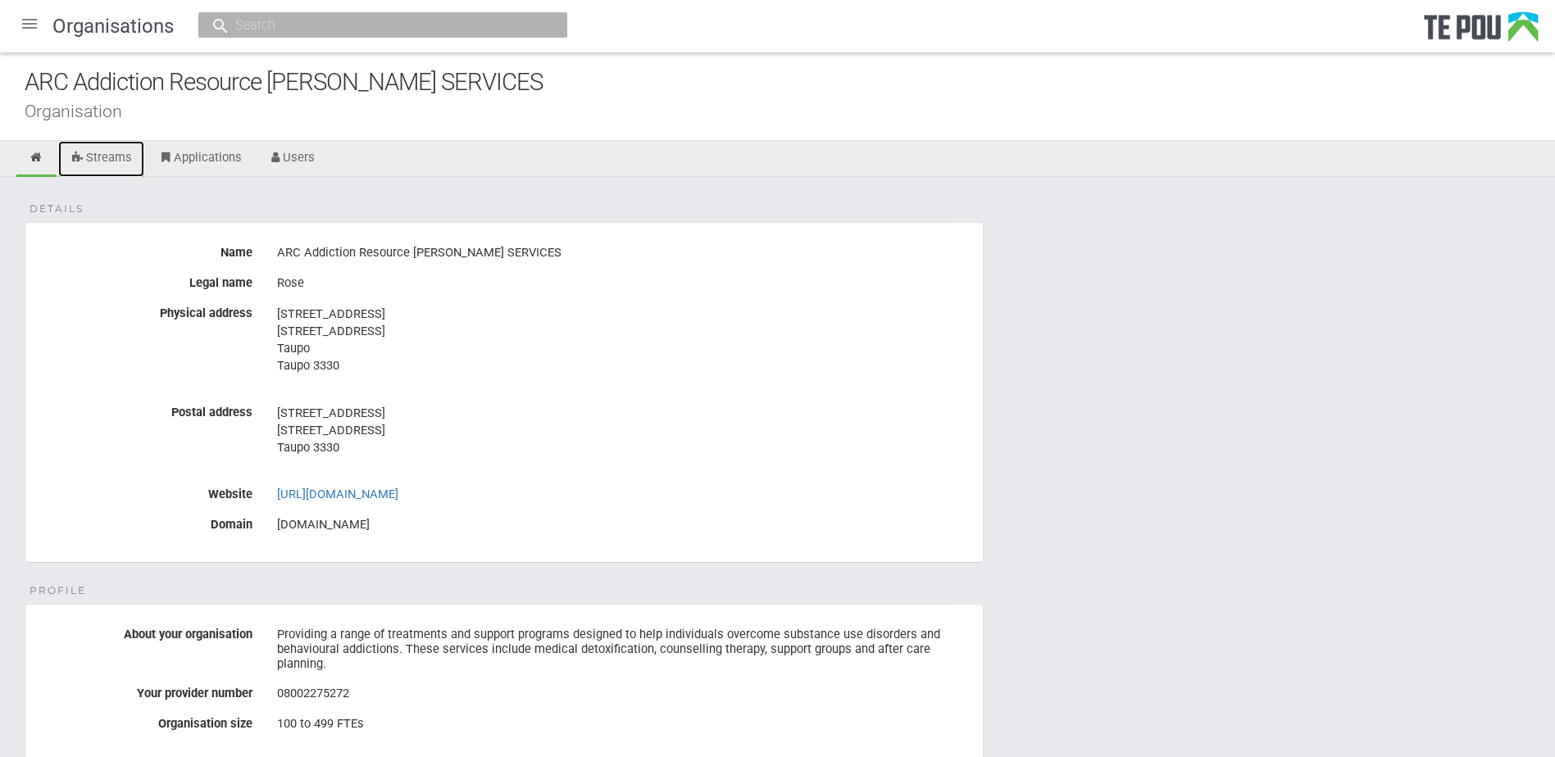
click at [117, 162] on link "Streams" at bounding box center [101, 159] width 86 height 36
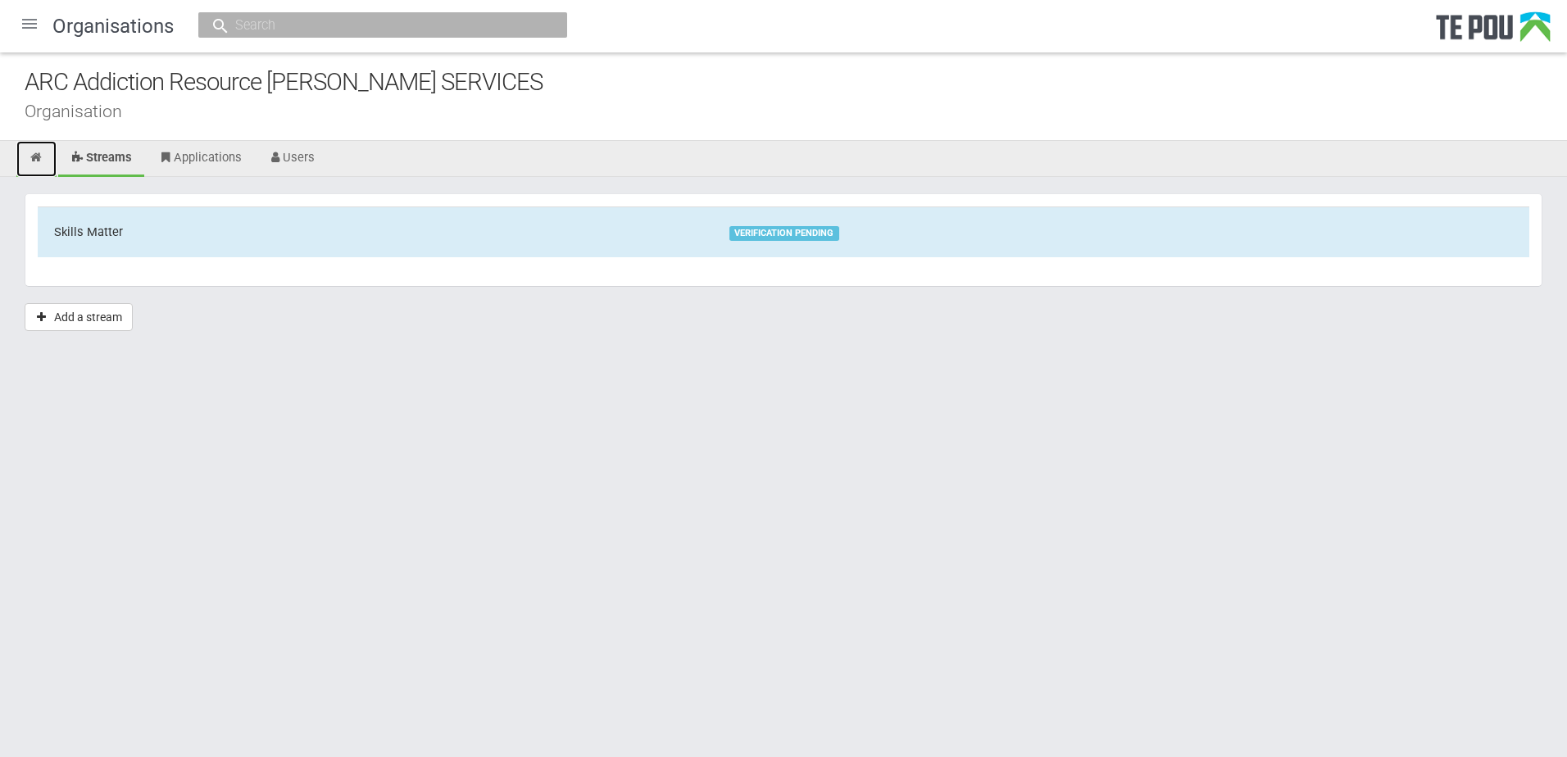
click at [34, 154] on icon at bounding box center [37, 158] width 16 height 12
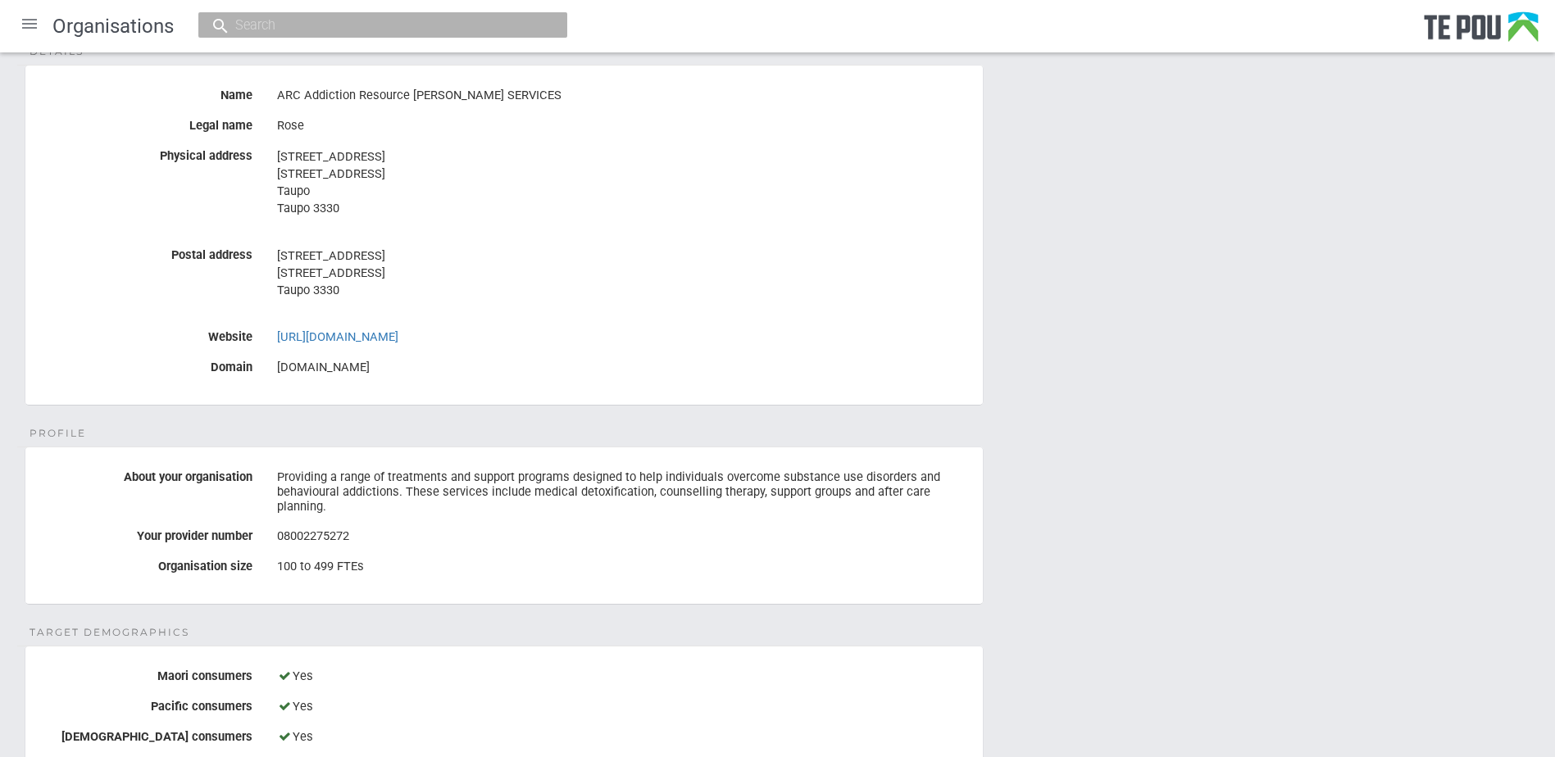
scroll to position [164, 0]
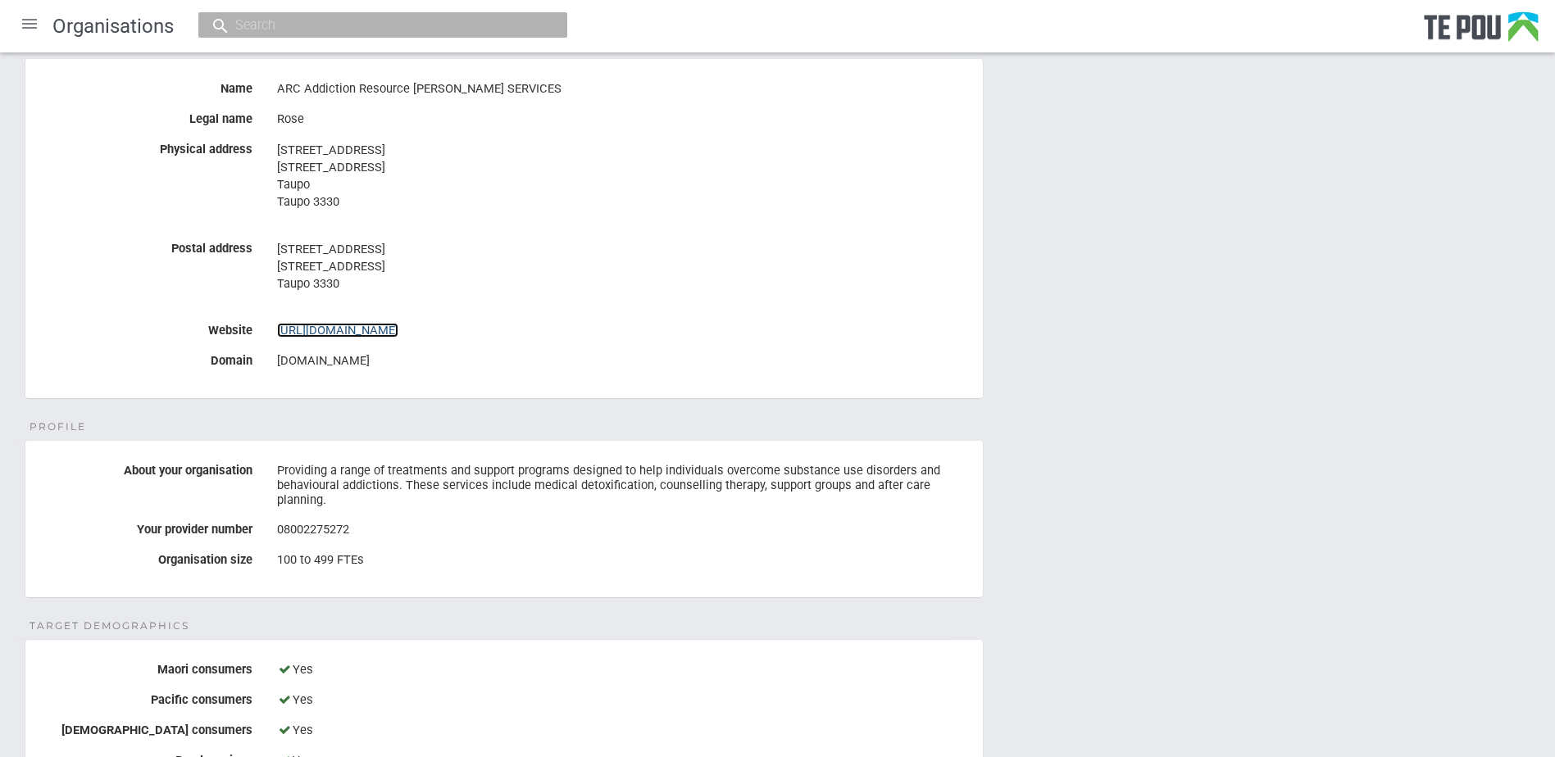
click at [375, 334] on link "[URL][DOMAIN_NAME]" at bounding box center [337, 330] width 121 height 15
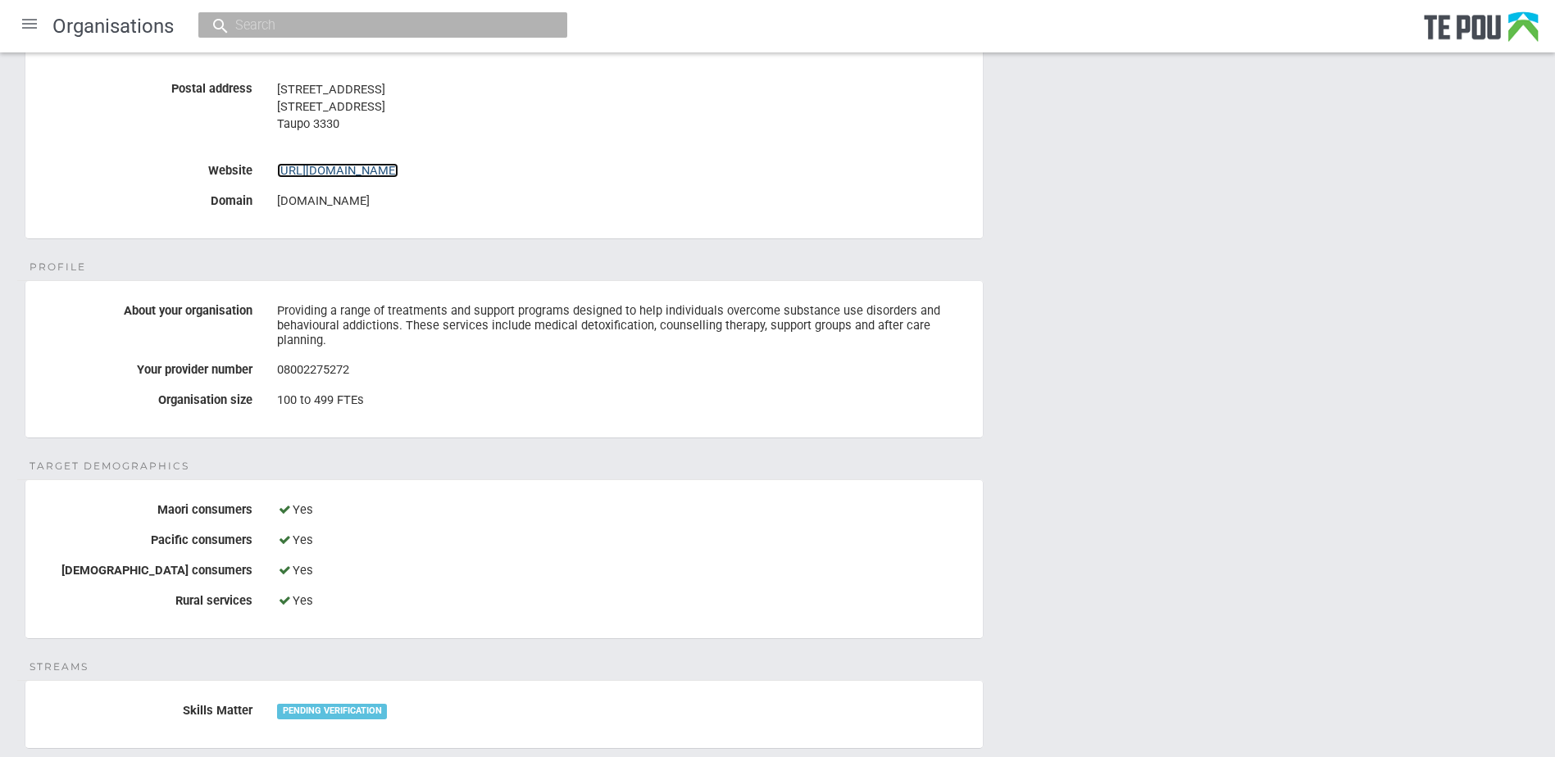
scroll to position [328, 0]
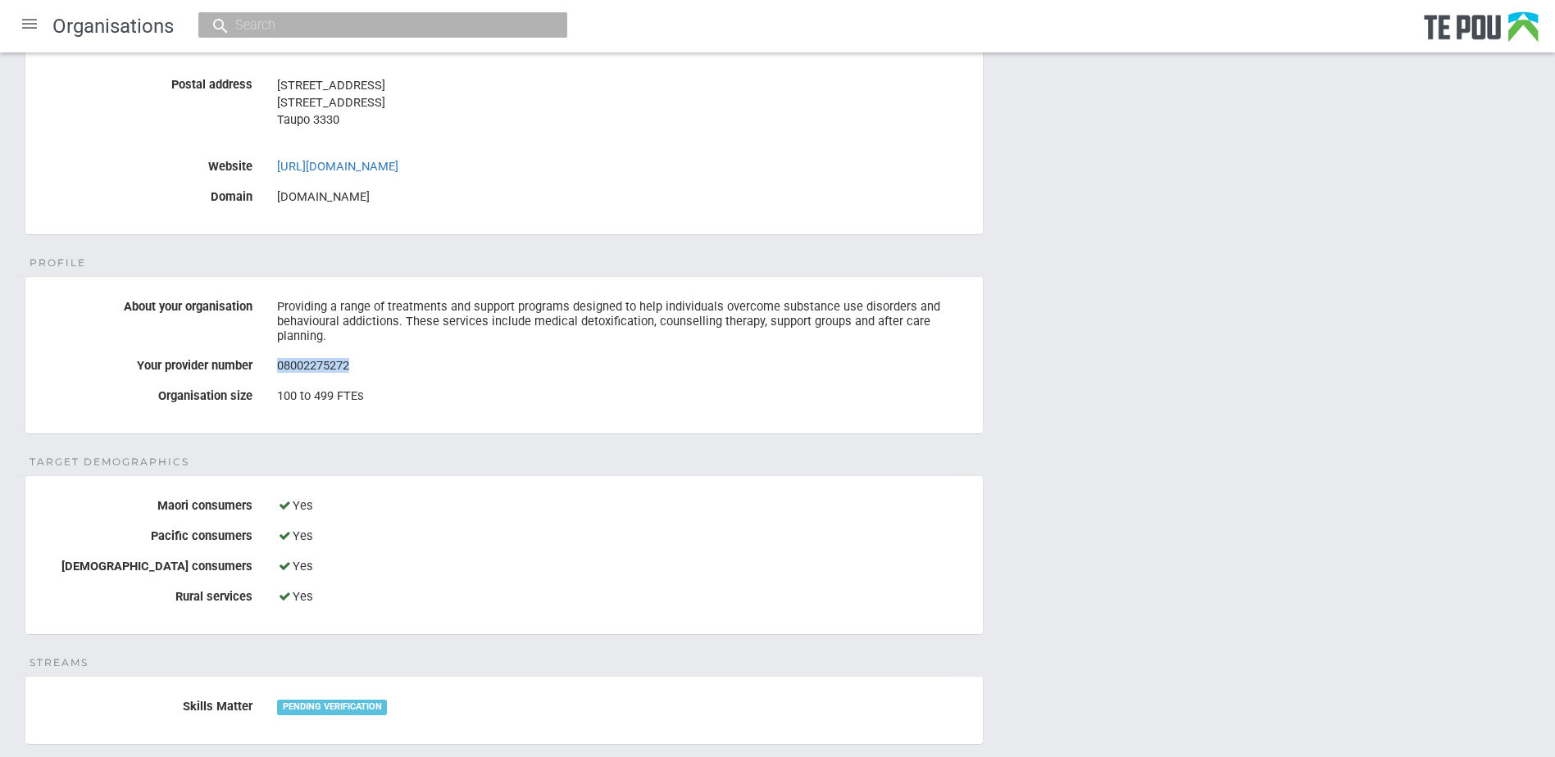
drag, startPoint x: 350, startPoint y: 352, endPoint x: 278, endPoint y: 352, distance: 72.1
click at [278, 352] on div "08002275272" at bounding box center [623, 366] width 693 height 28
drag, startPoint x: 278, startPoint y: 352, endPoint x: 357, endPoint y: 343, distance: 79.2
click at [357, 352] on div "08002275272" at bounding box center [623, 366] width 693 height 28
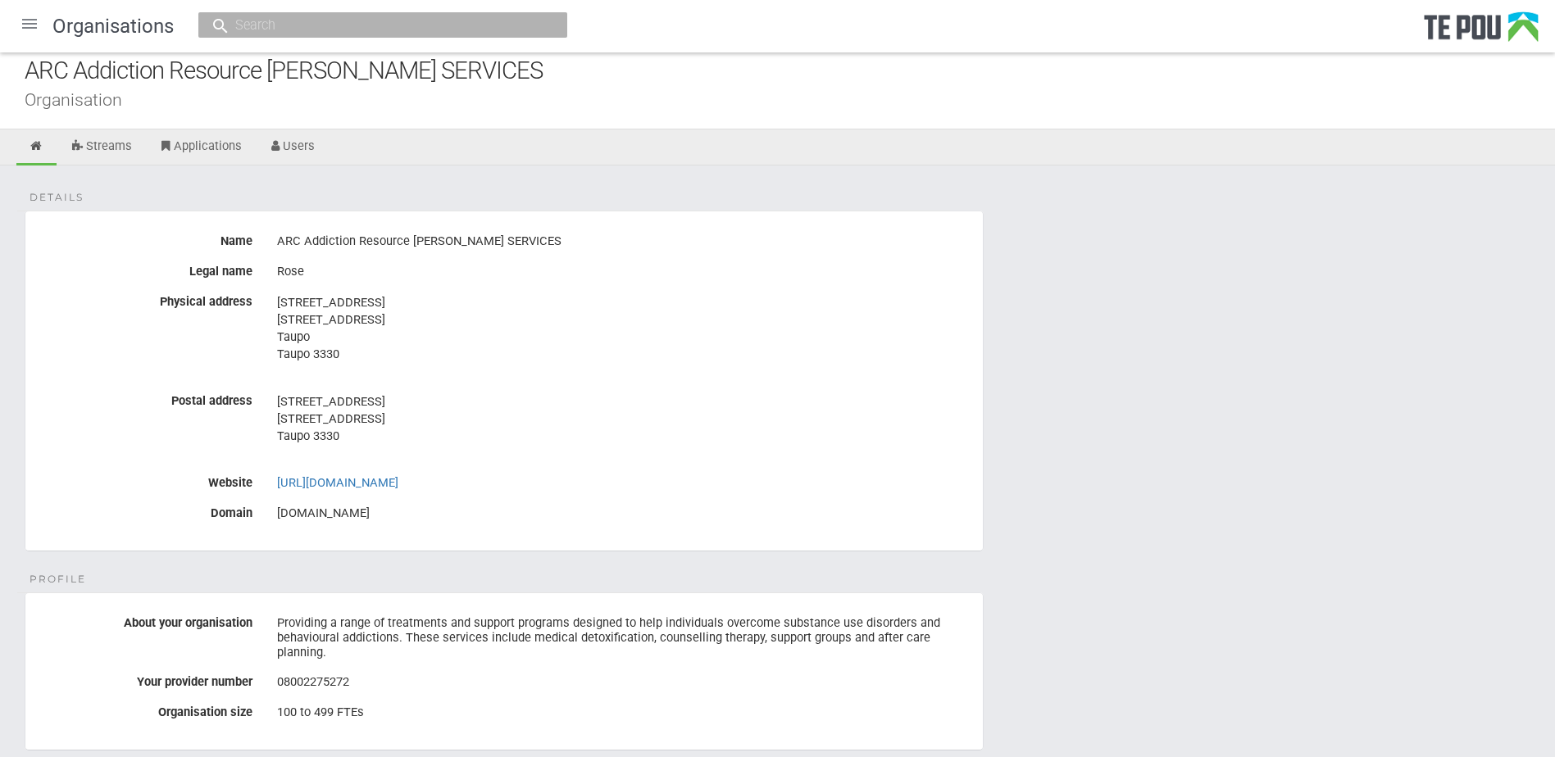
scroll to position [0, 0]
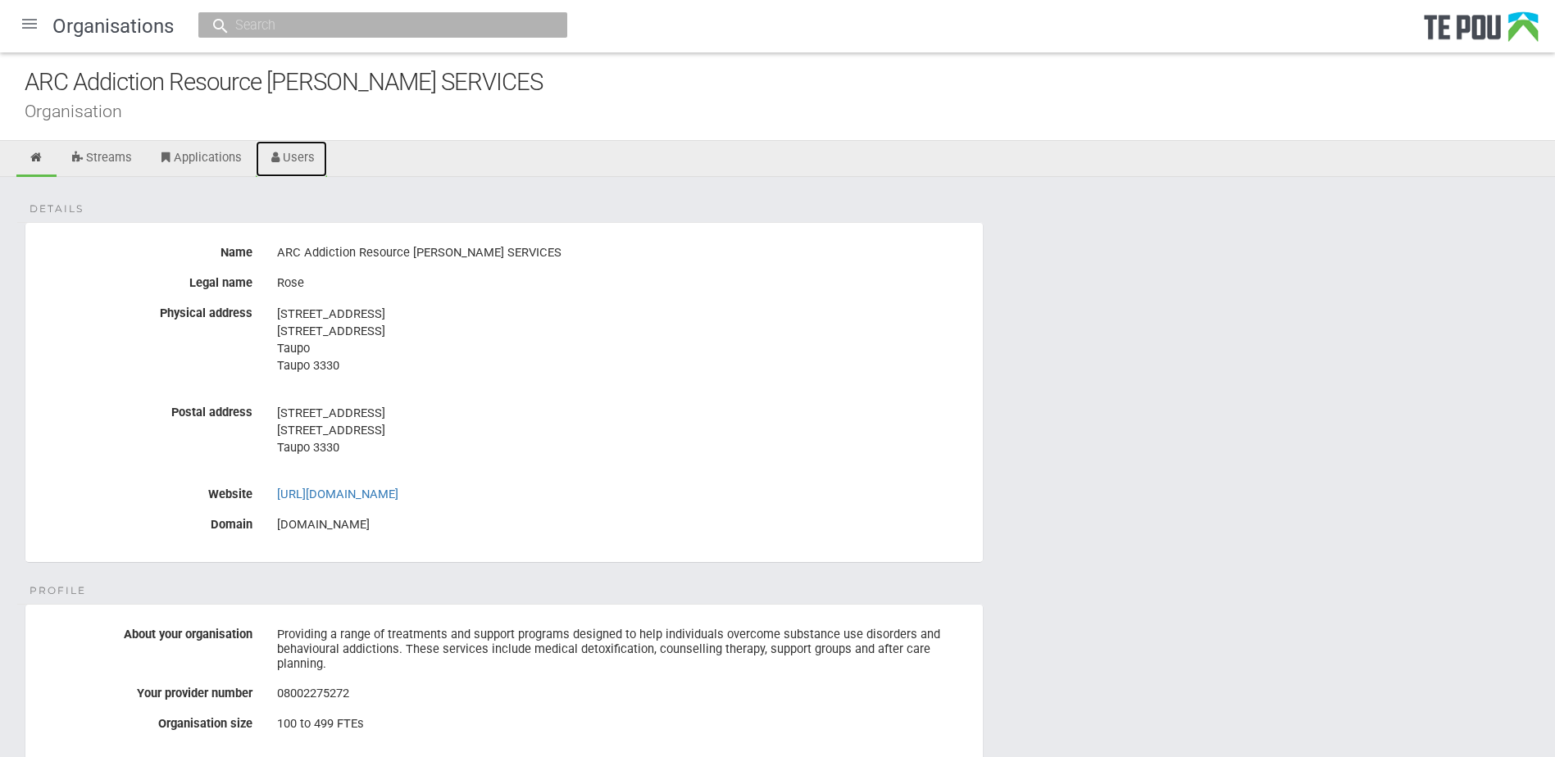
click at [288, 164] on link "Users" at bounding box center [292, 159] width 72 height 36
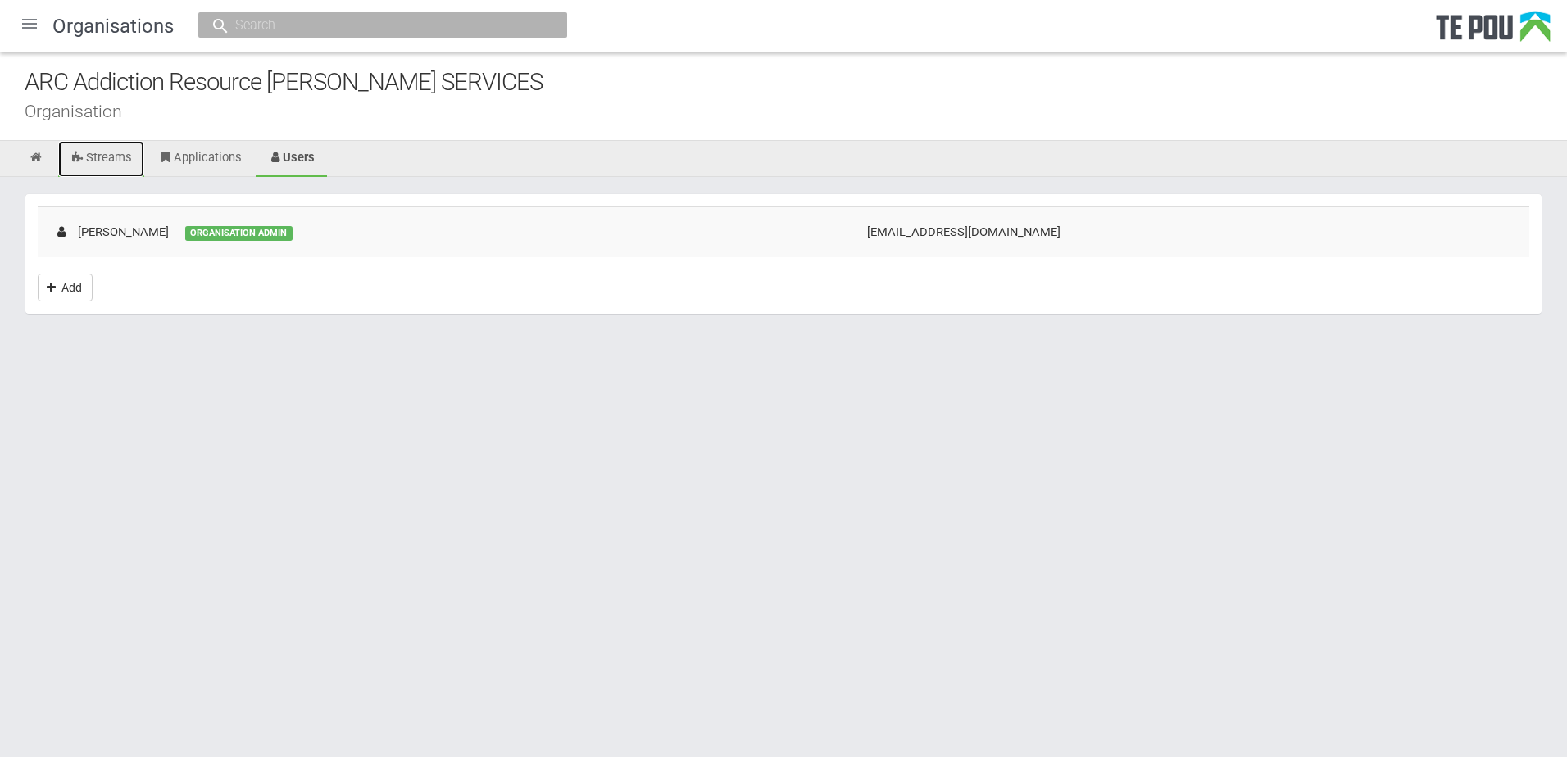
click at [111, 157] on link "Streams" at bounding box center [101, 159] width 86 height 36
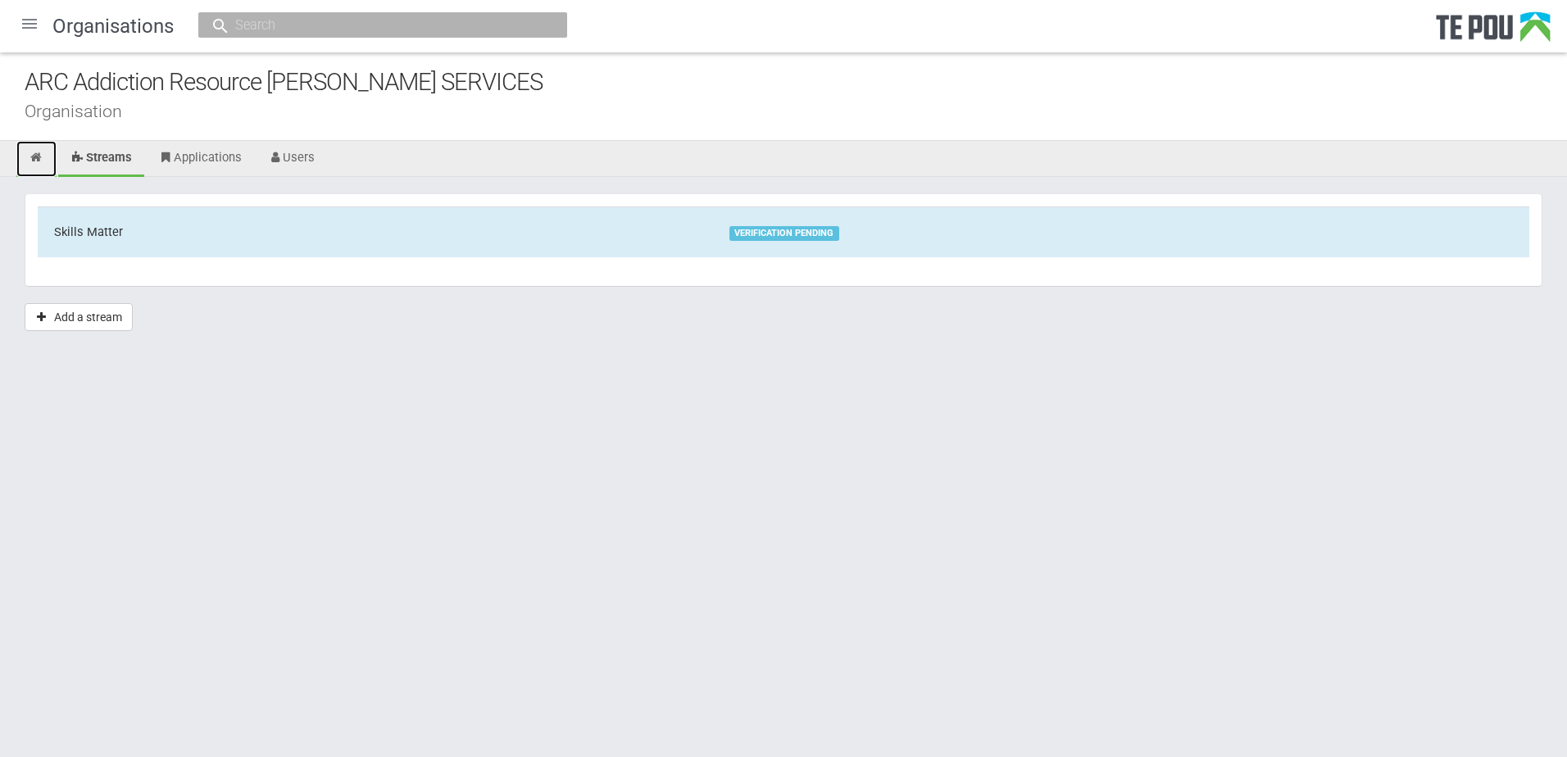
click at [41, 159] on icon at bounding box center [37, 158] width 16 height 12
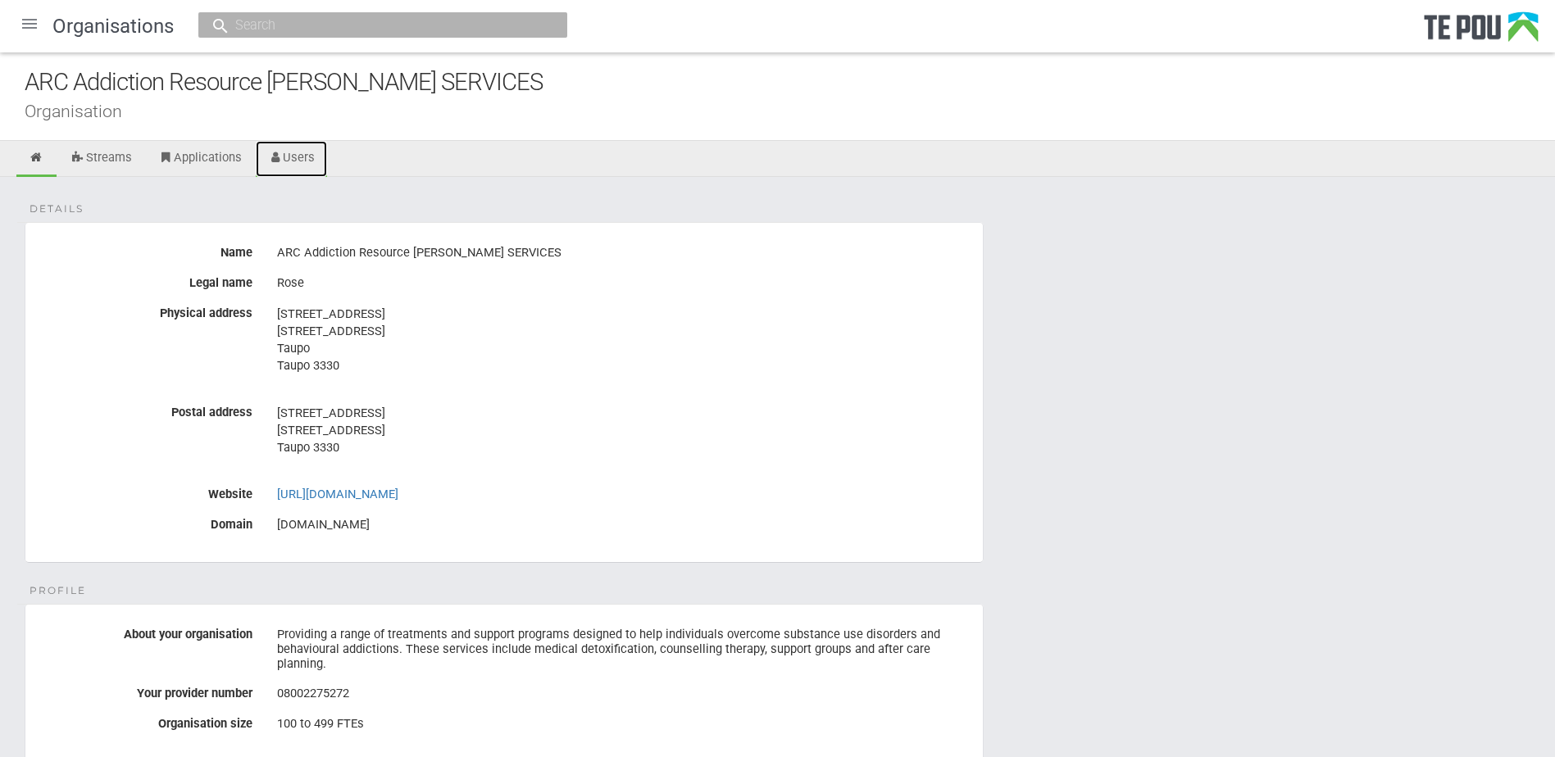
click at [319, 168] on link "Users" at bounding box center [292, 159] width 72 height 36
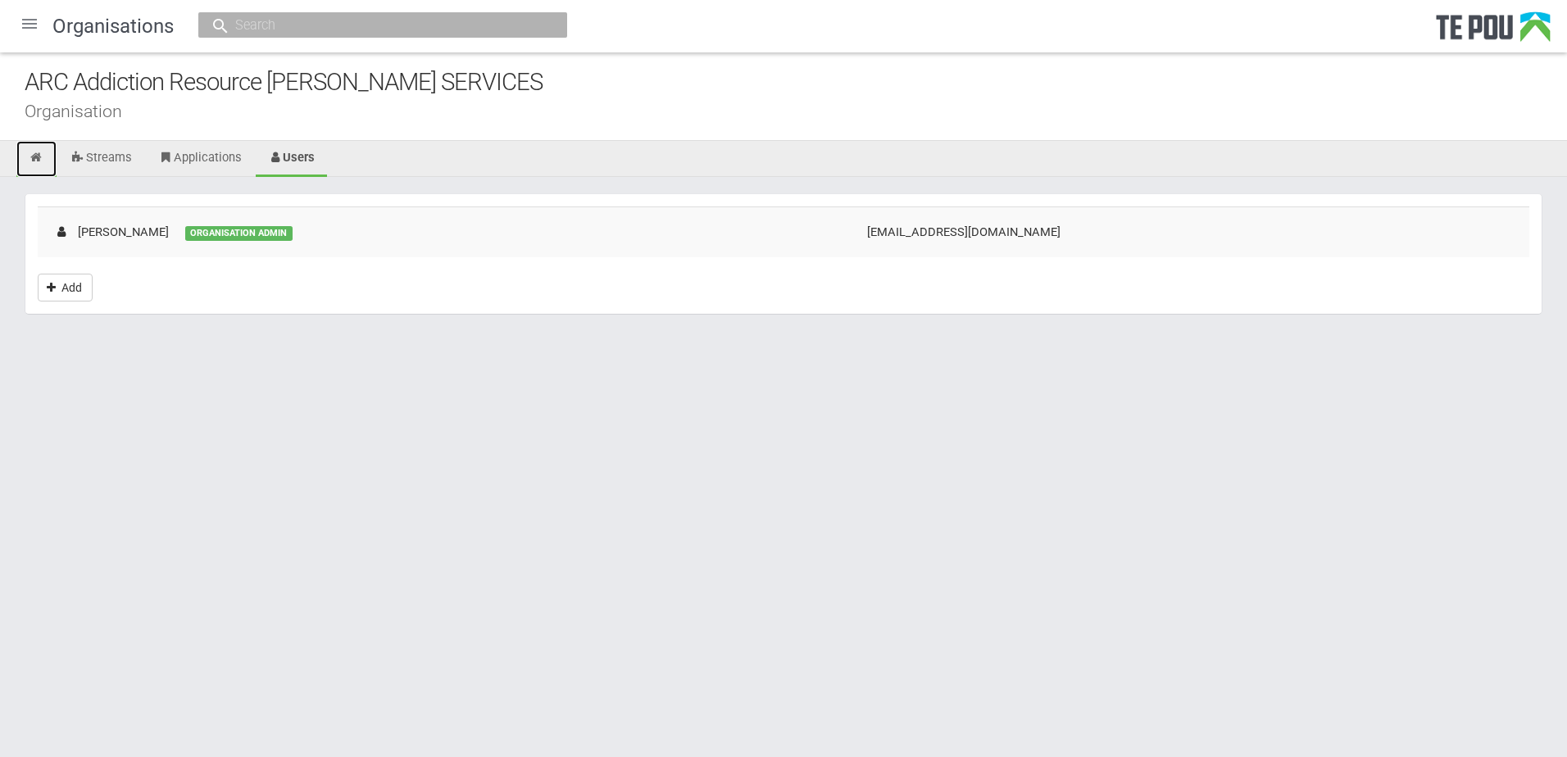
click at [39, 158] on icon at bounding box center [37, 158] width 16 height 12
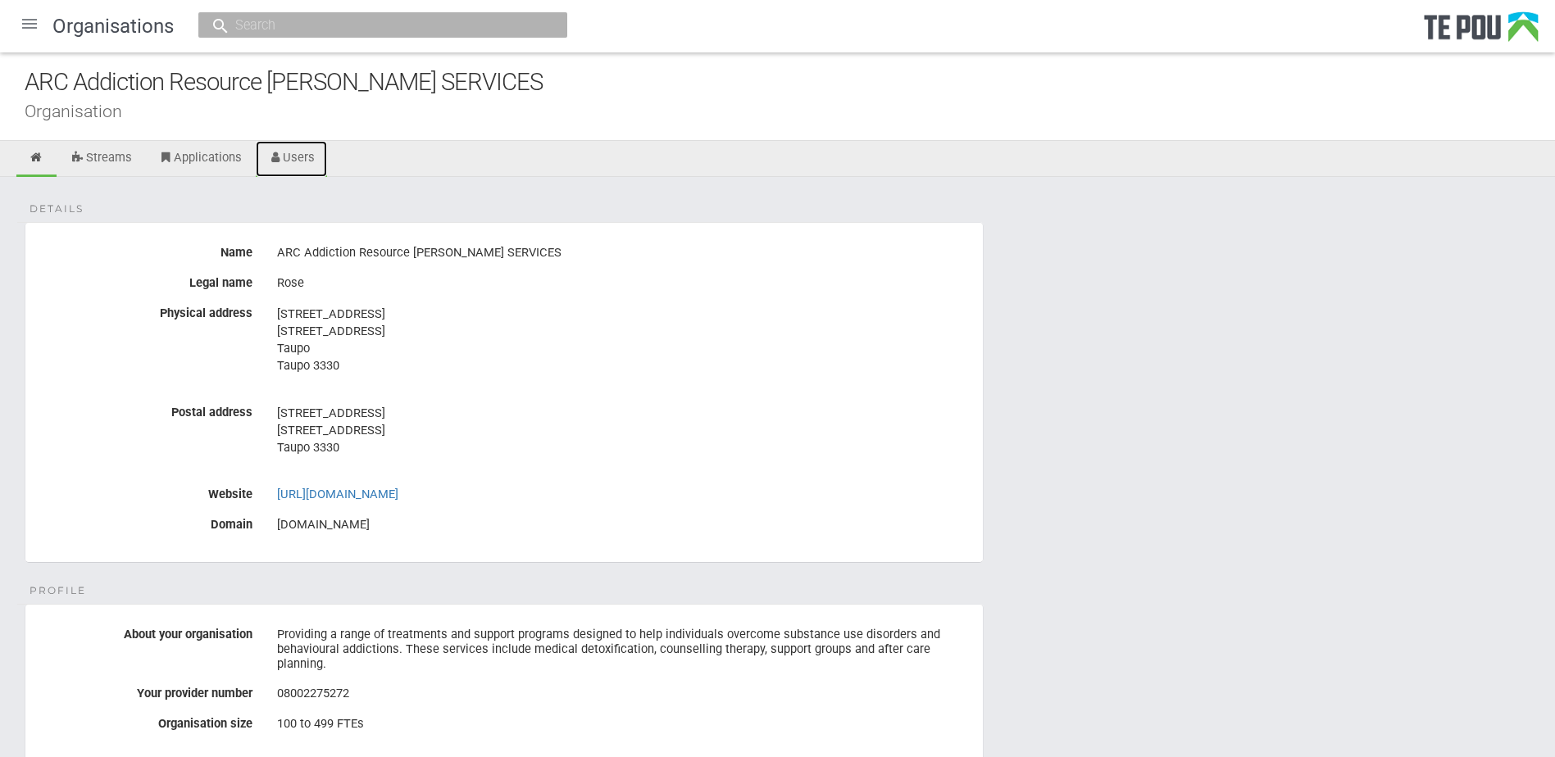
click at [280, 152] on icon at bounding box center [276, 158] width 16 height 12
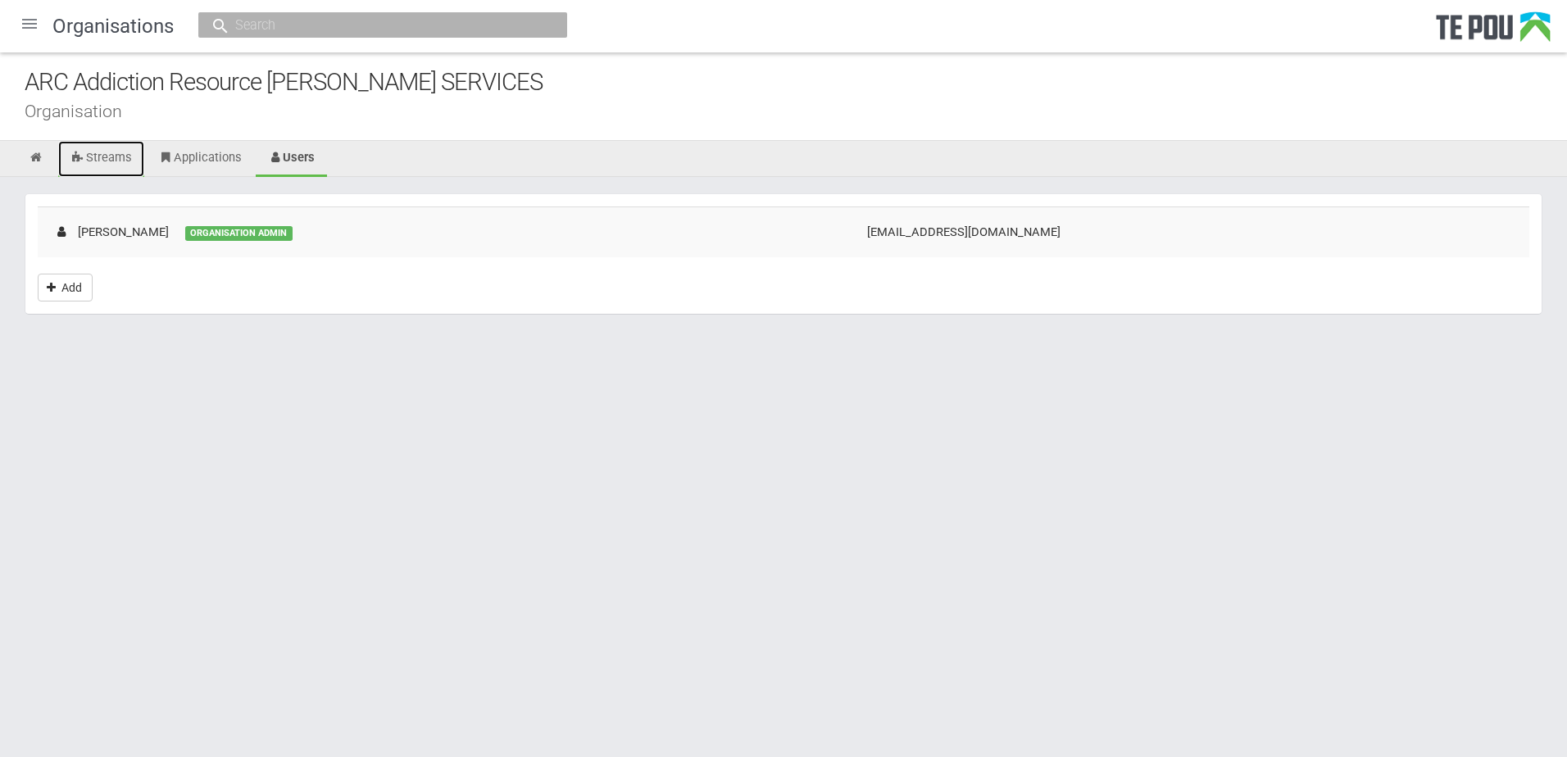
click at [111, 158] on link "Streams" at bounding box center [101, 159] width 86 height 36
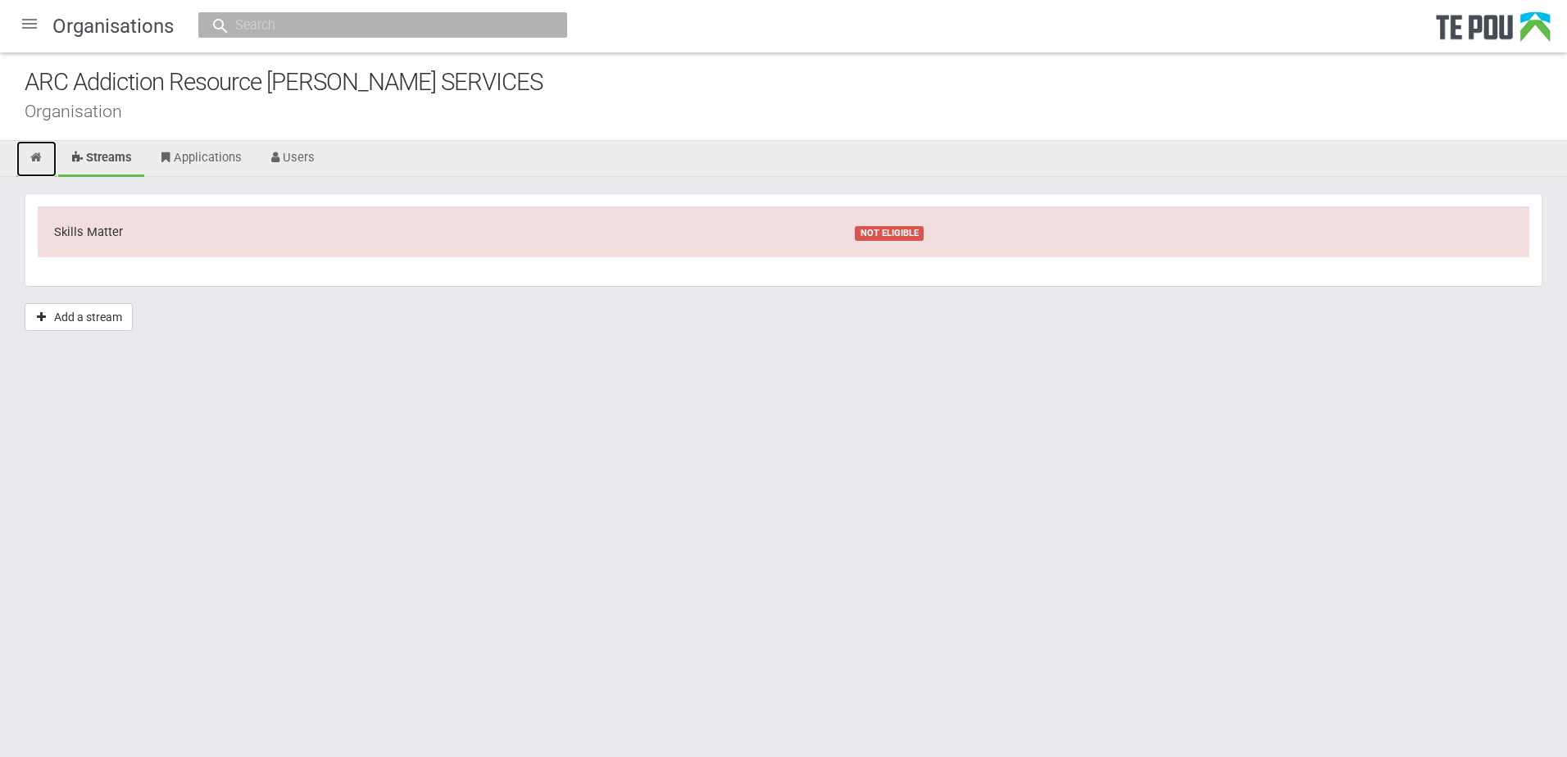
click at [32, 156] on icon at bounding box center [37, 158] width 16 height 12
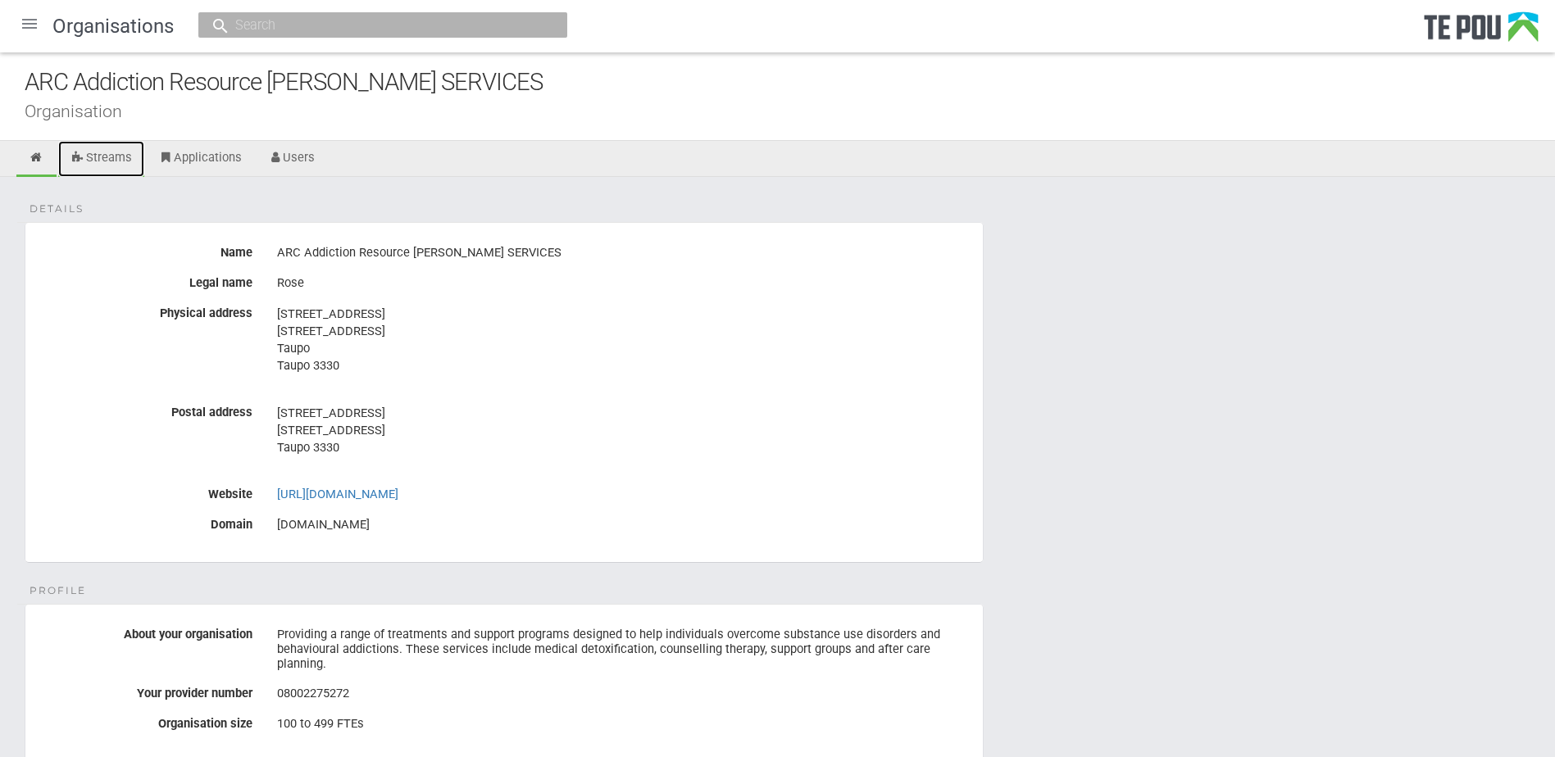
click at [85, 155] on icon at bounding box center [78, 158] width 16 height 12
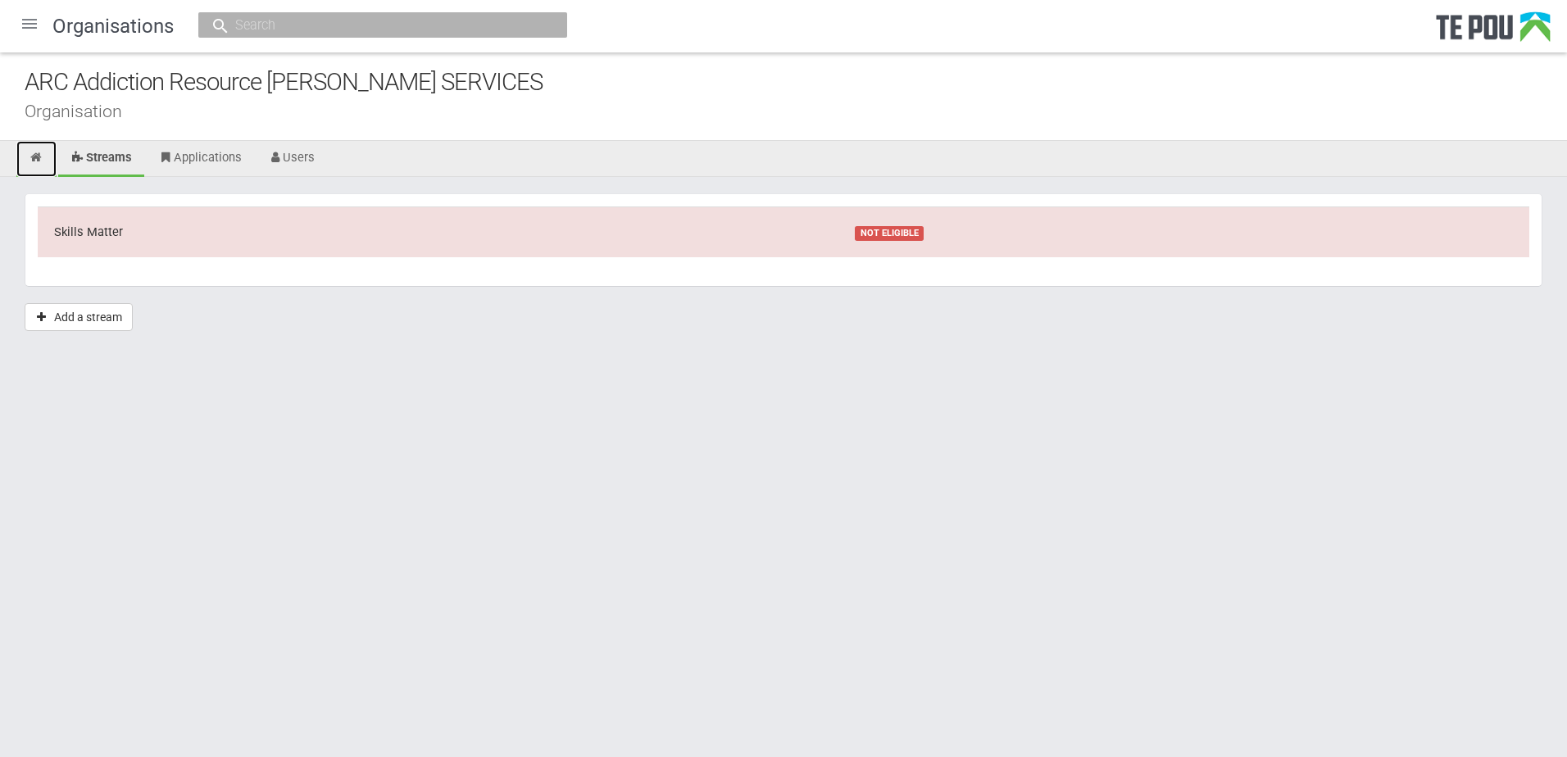
click at [38, 158] on icon at bounding box center [37, 158] width 16 height 12
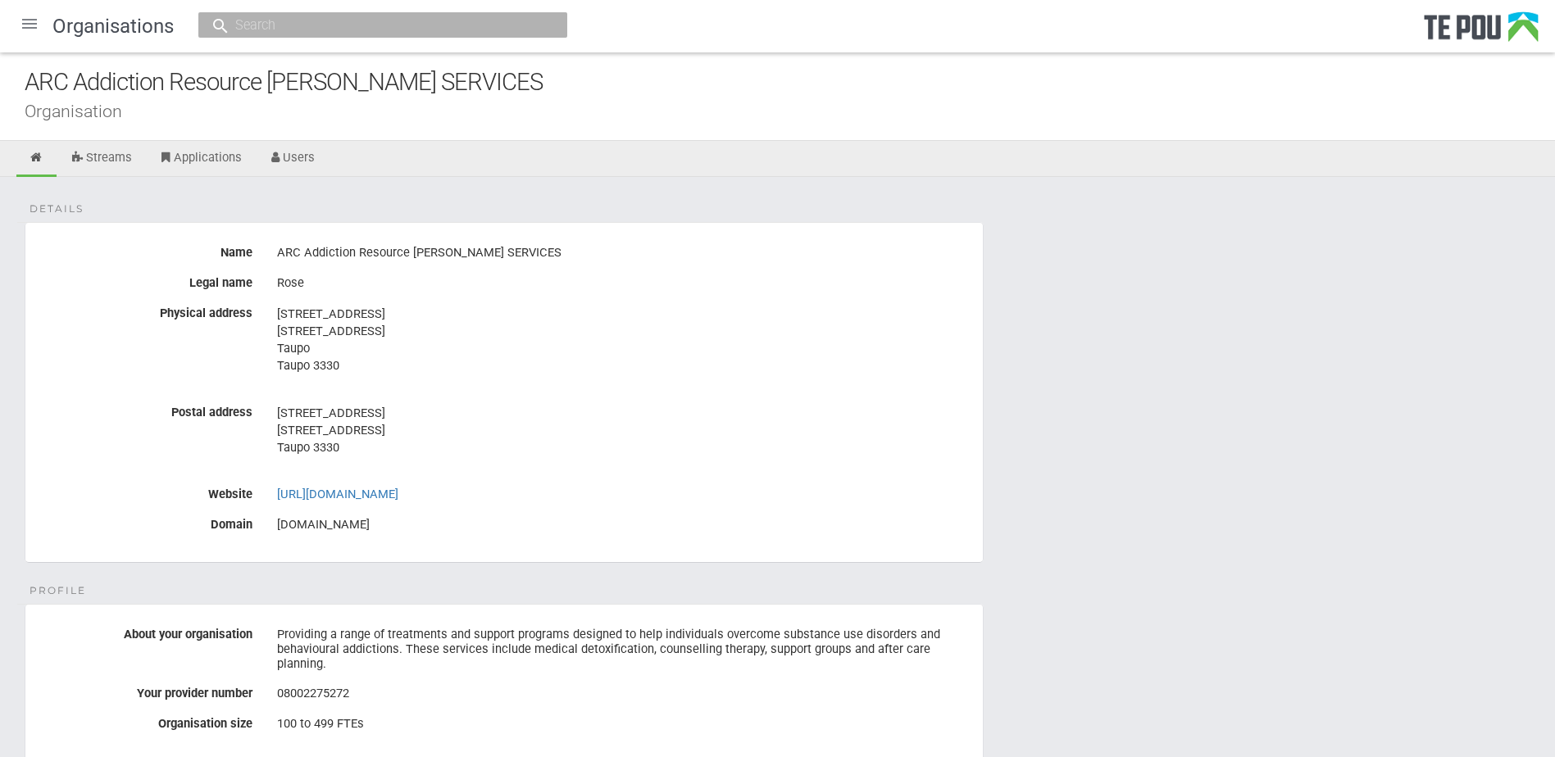
click at [32, 27] on div at bounding box center [29, 23] width 39 height 39
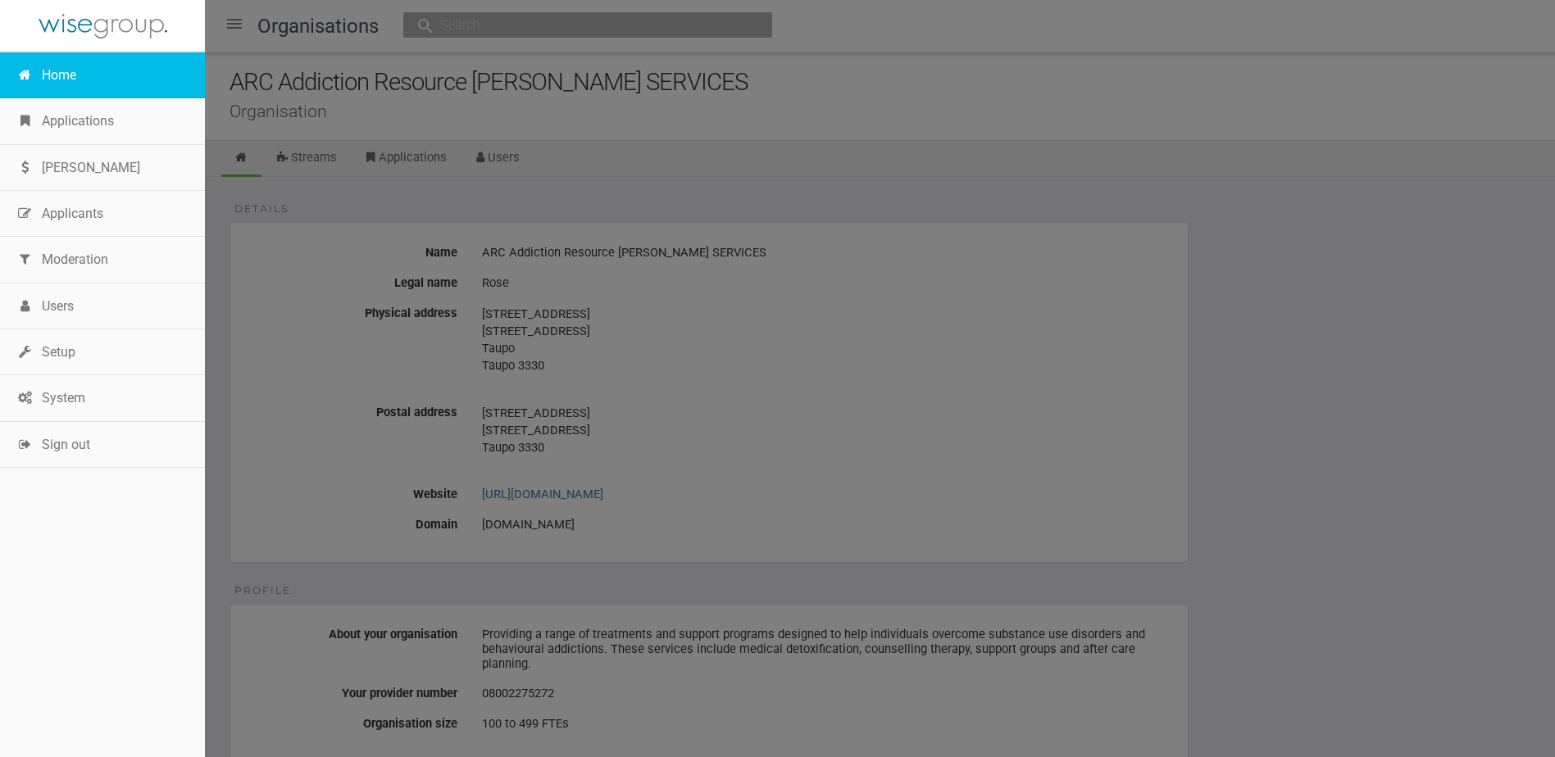
click at [50, 68] on link "Home" at bounding box center [102, 75] width 205 height 46
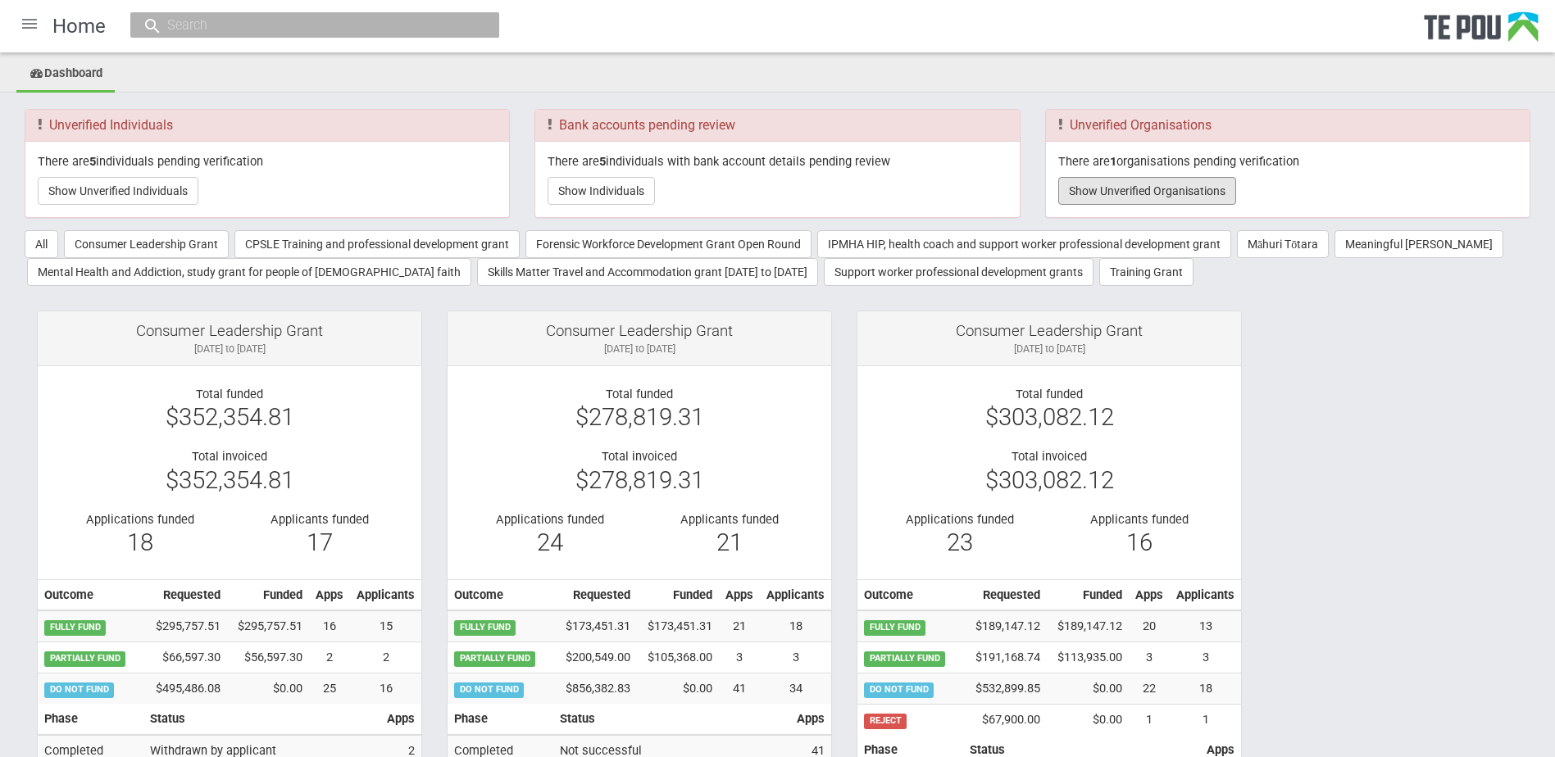
click at [1132, 202] on button "Show Unverified Organisations" at bounding box center [1147, 191] width 178 height 28
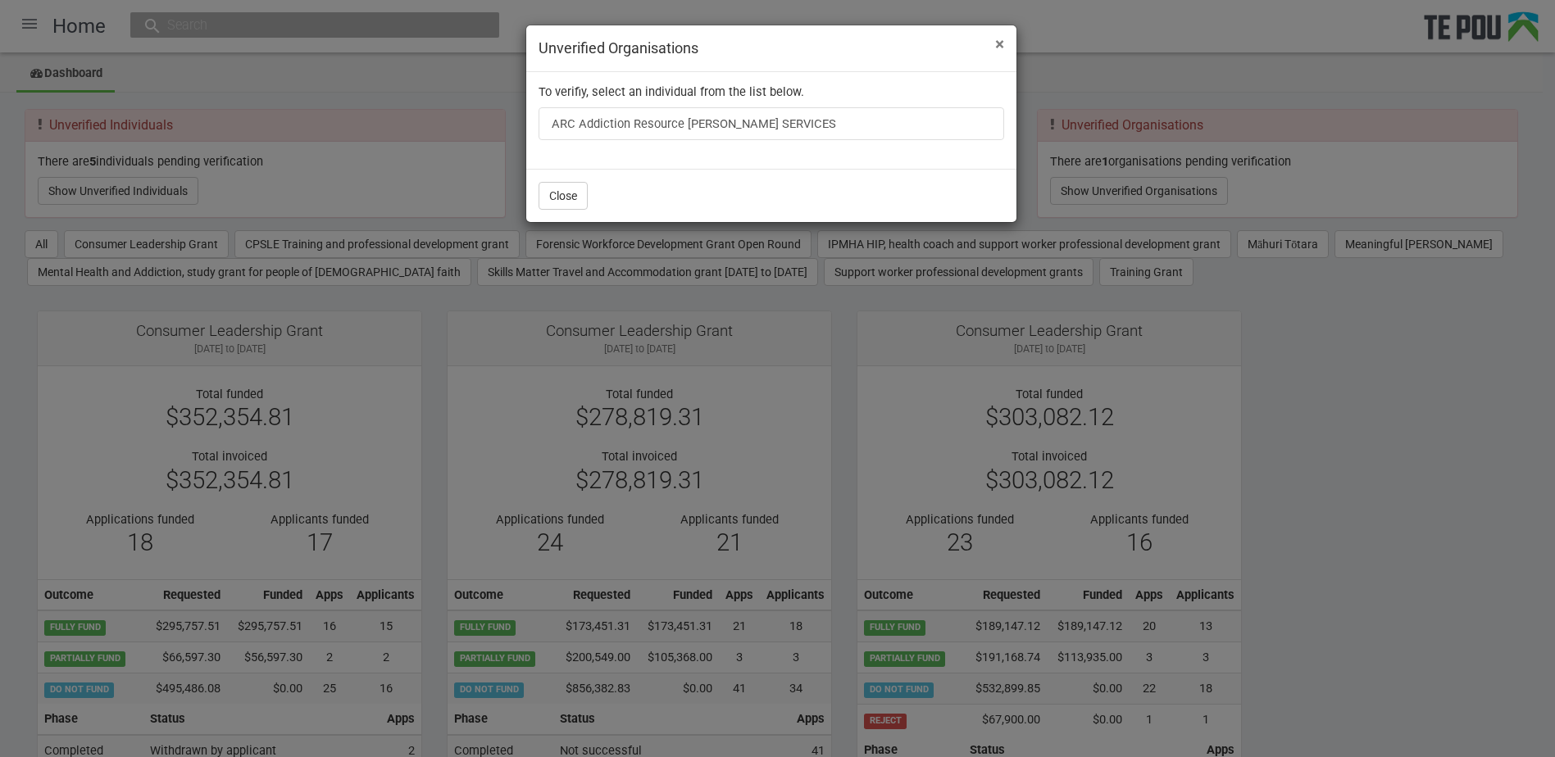
click at [995, 43] on span "×" at bounding box center [999, 44] width 9 height 20
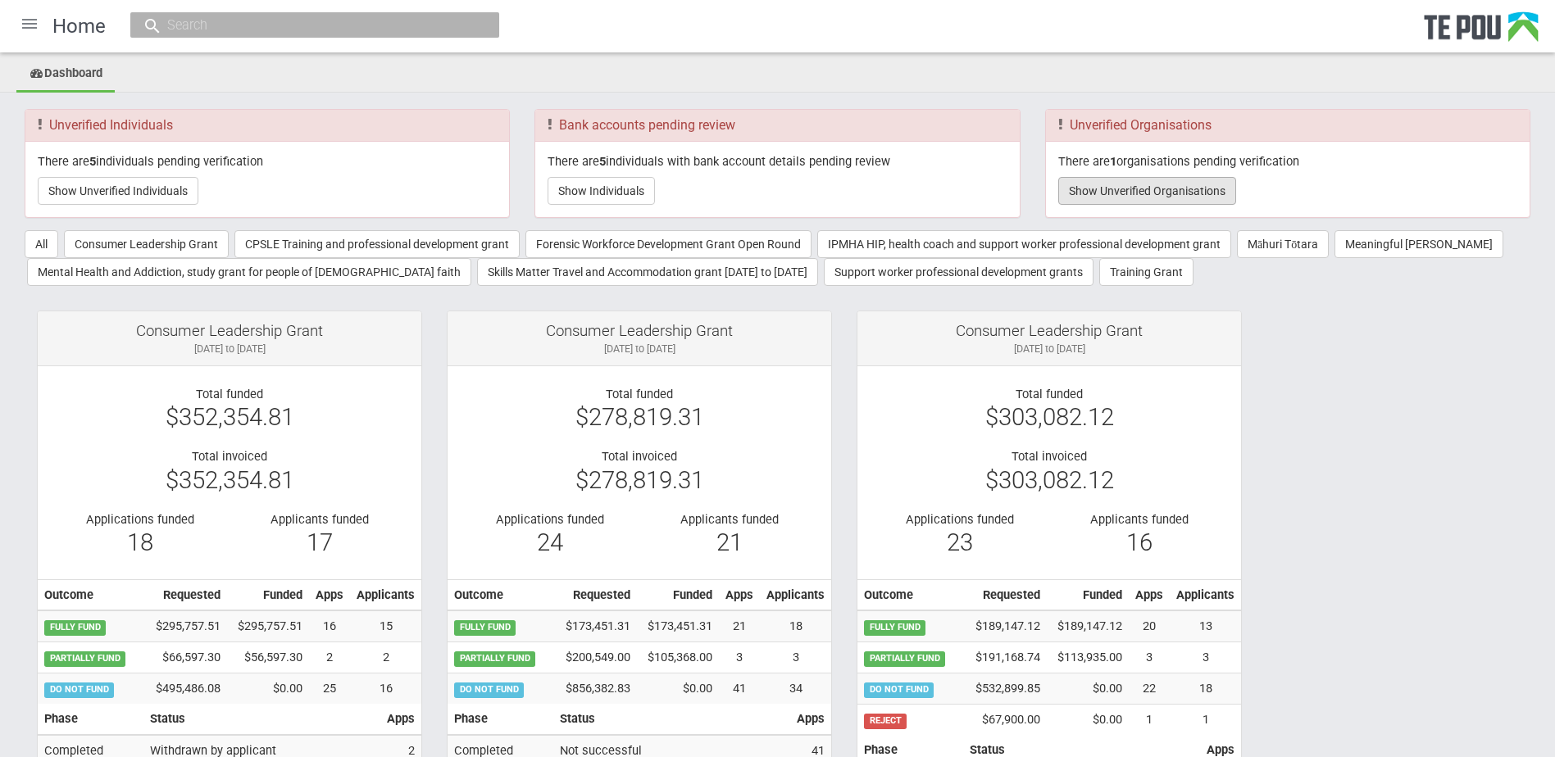
click at [1143, 181] on button "Show Unverified Organisations" at bounding box center [1147, 191] width 178 height 28
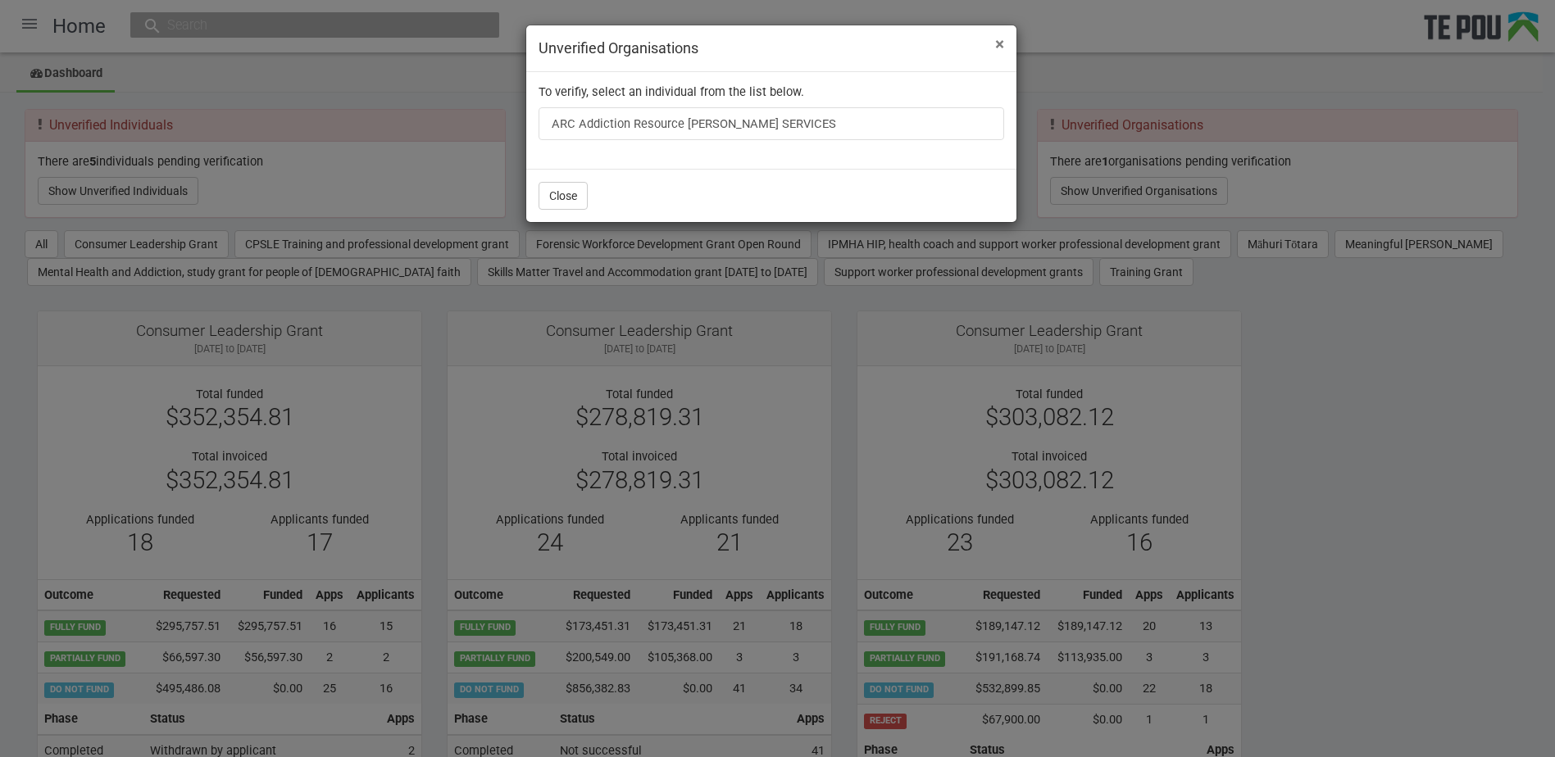
click at [997, 46] on span "×" at bounding box center [999, 44] width 9 height 20
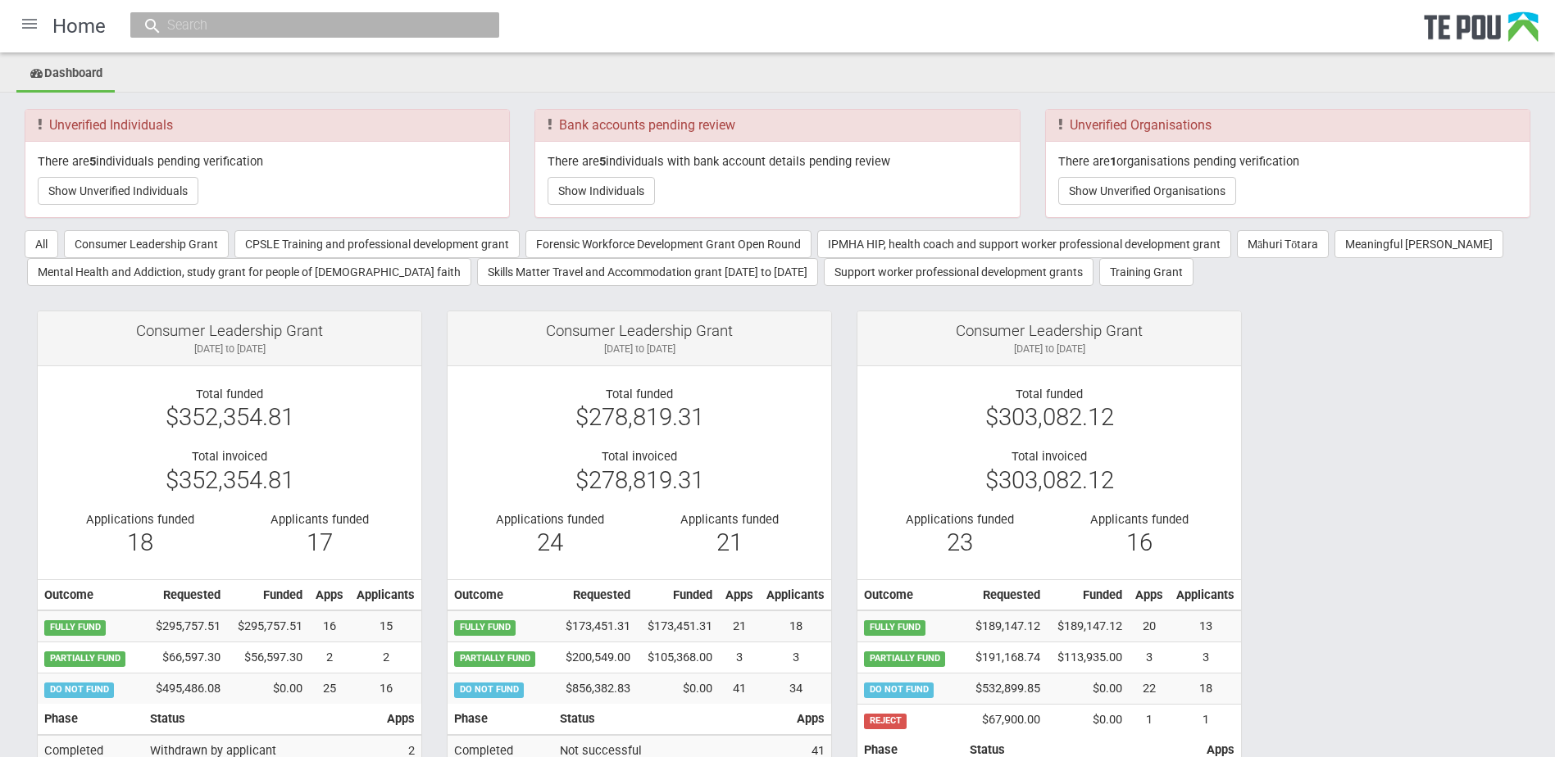
click at [997, 39] on div "Home" at bounding box center [777, 26] width 1555 height 52
